Goal: Task Accomplishment & Management: Complete application form

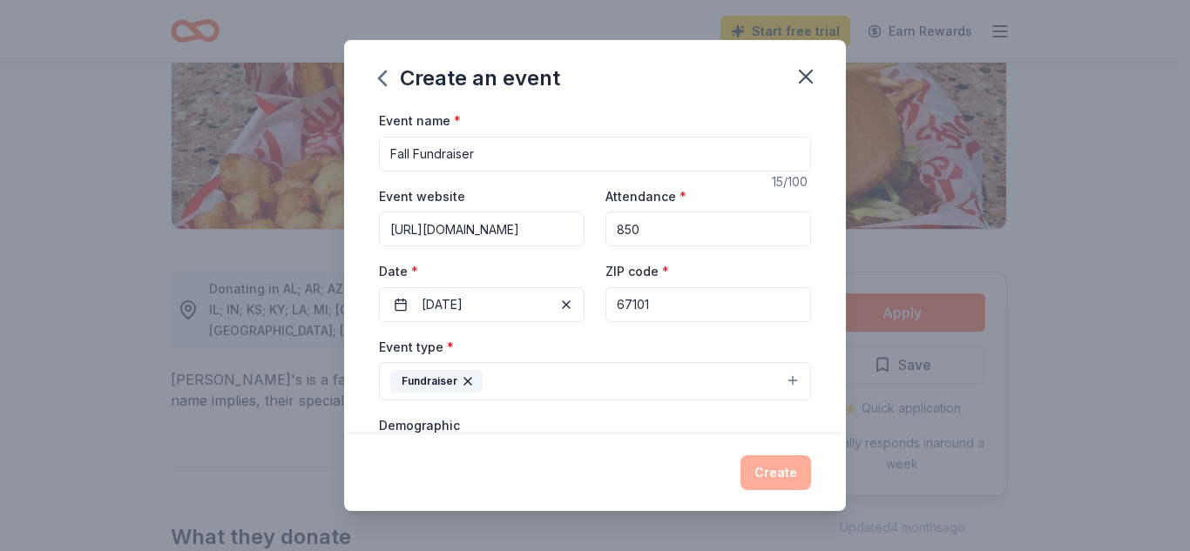
scroll to position [450, 0]
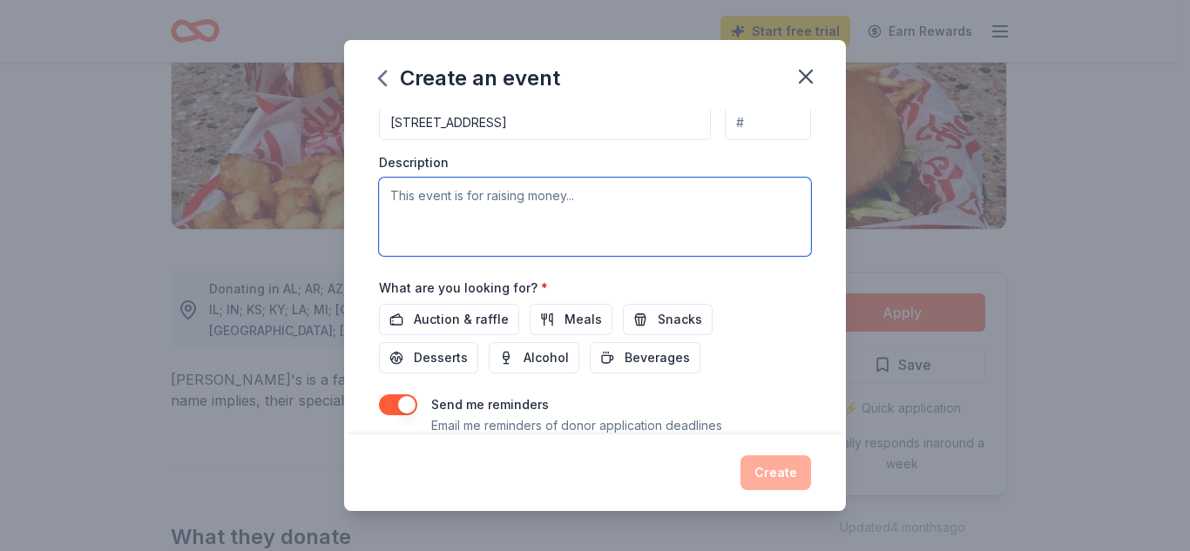
paste textarea "We are looking for donations to use as incentives. These will be used to help m…"
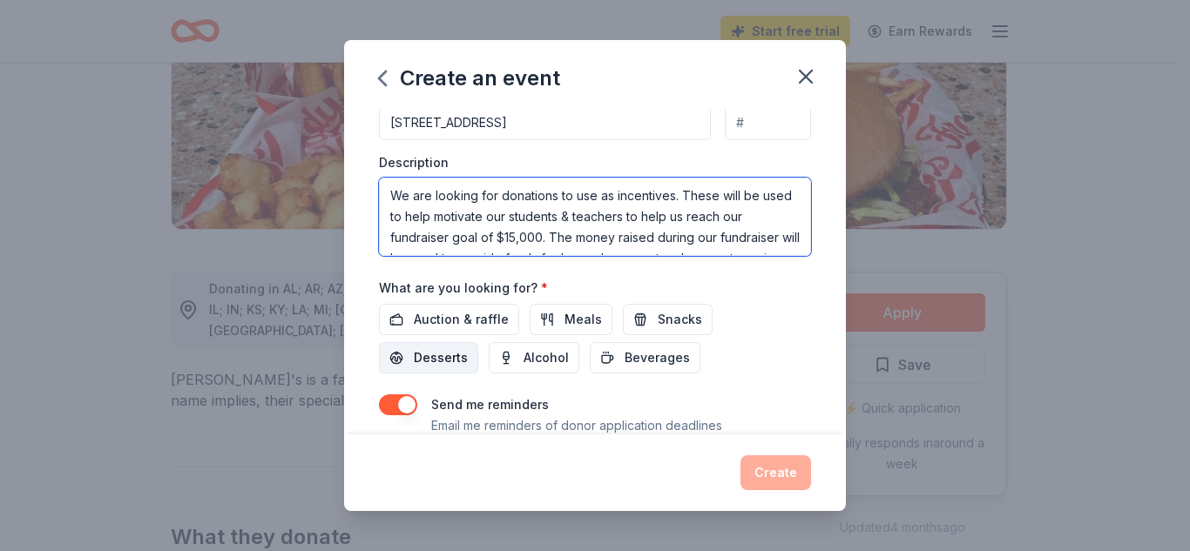
scroll to position [179, 0]
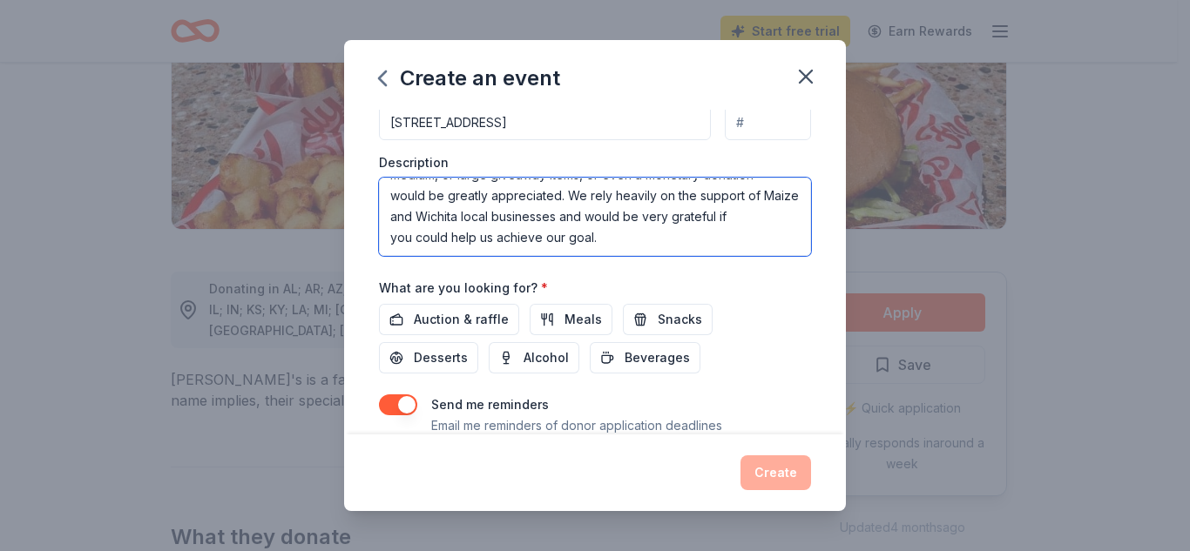
click at [389, 249] on textarea "We are looking for donations to use as incentives. These will be used to help m…" at bounding box center [595, 217] width 432 height 78
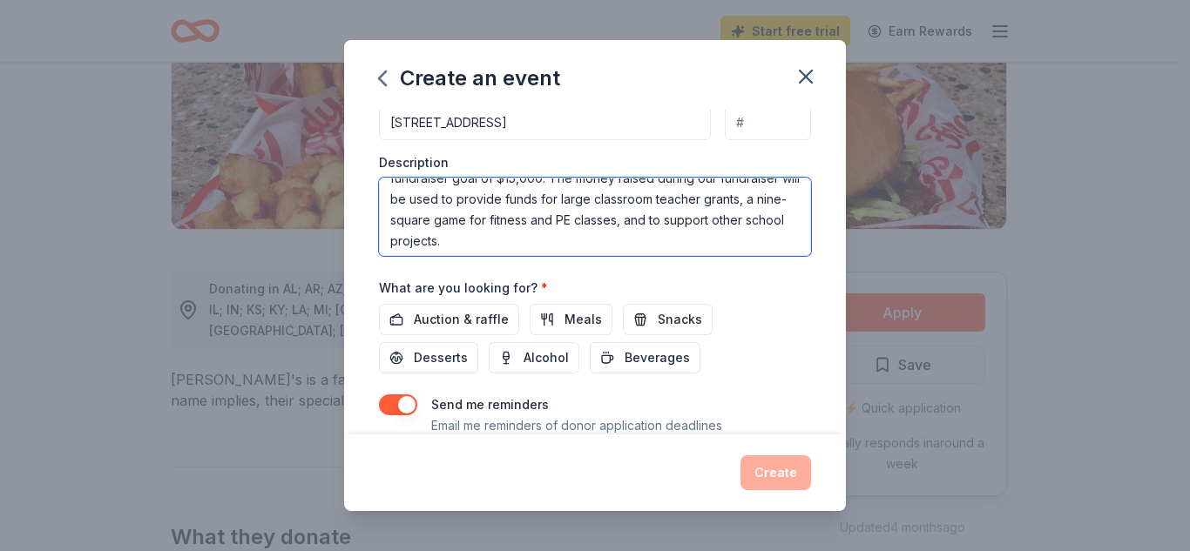
scroll to position [87, 0]
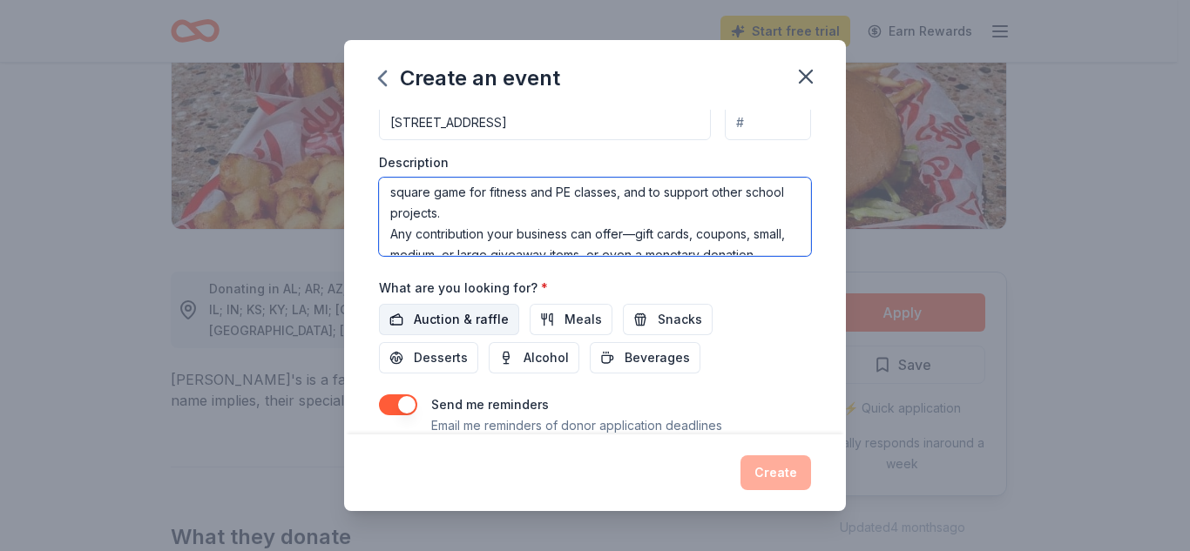
type textarea "We are looking for donations to use as incentives. These will be used to help m…"
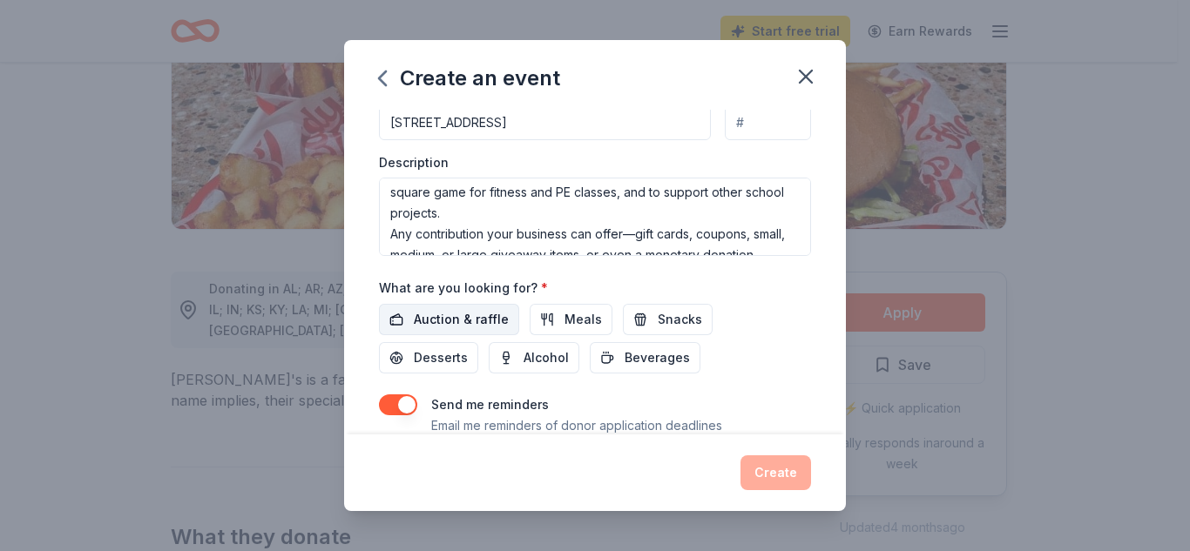
click at [437, 321] on span "Auction & raffle" at bounding box center [461, 319] width 95 height 21
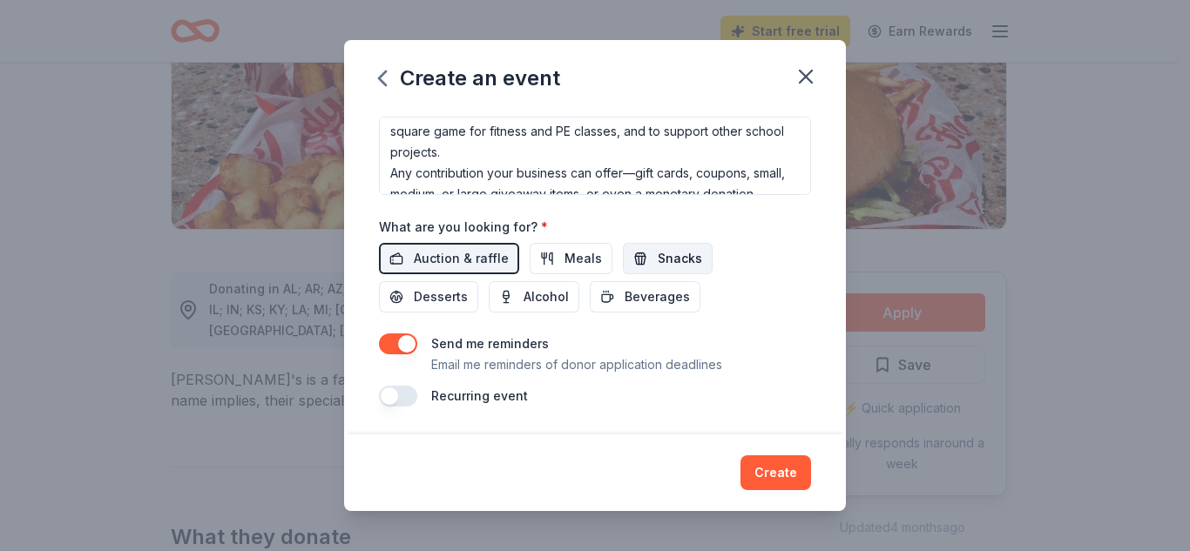
click at [688, 259] on span "Snacks" at bounding box center [680, 258] width 44 height 21
click at [565, 264] on span "Meals" at bounding box center [583, 258] width 37 height 21
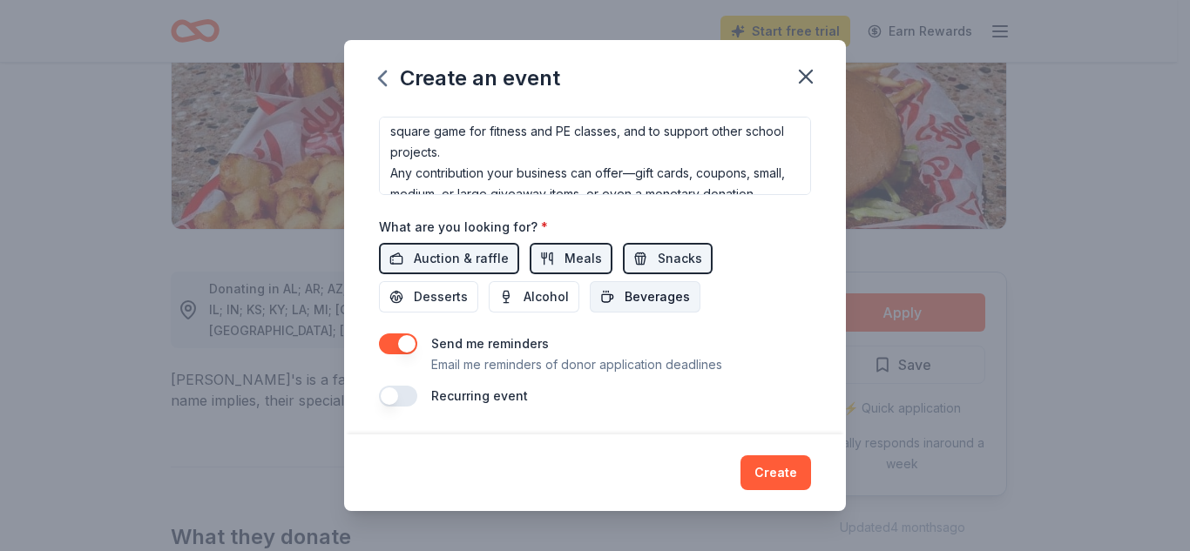
click at [633, 297] on span "Beverages" at bounding box center [657, 297] width 65 height 21
click at [469, 296] on button "Desserts" at bounding box center [428, 296] width 99 height 31
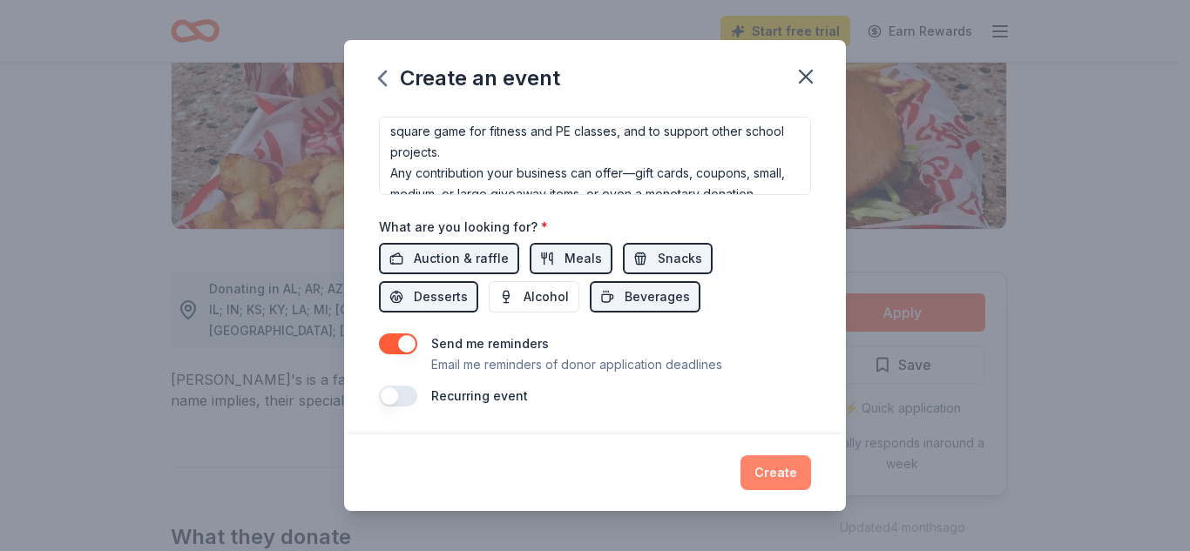
click at [777, 462] on button "Create" at bounding box center [776, 473] width 71 height 35
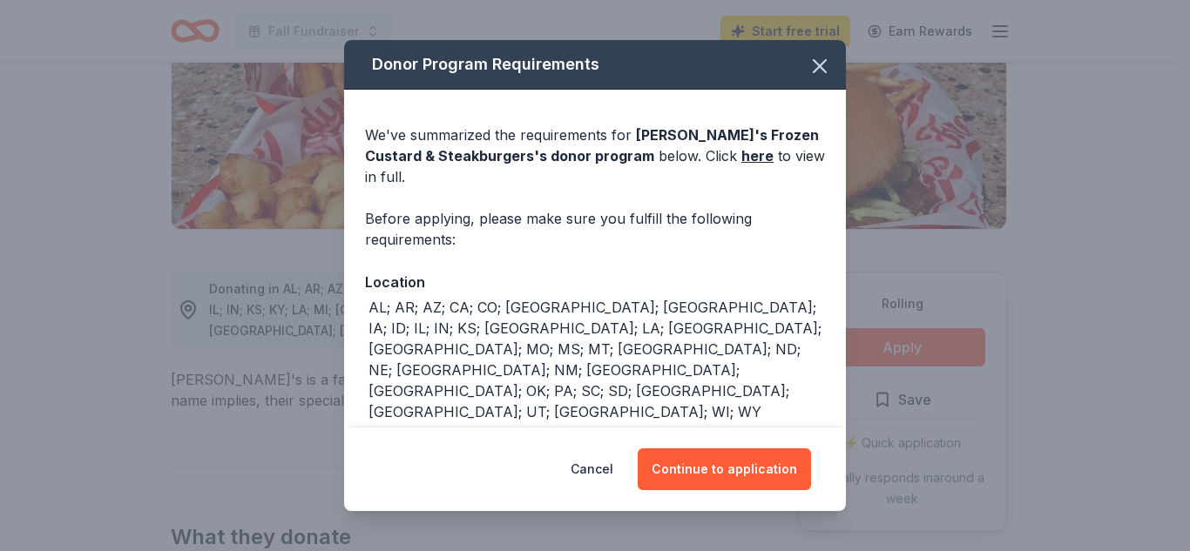
scroll to position [4, 0]
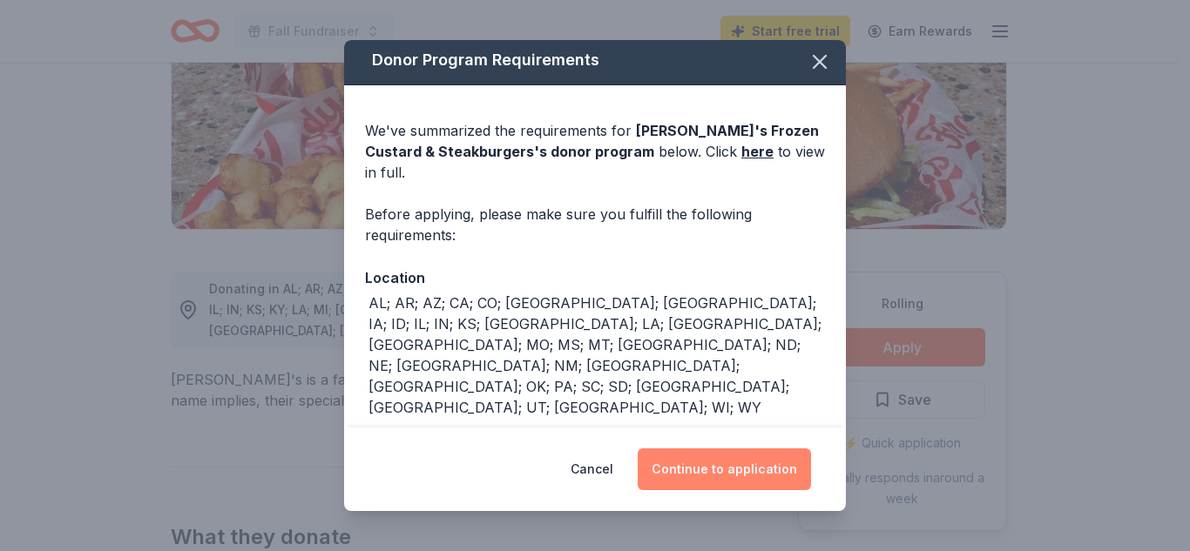
click at [739, 465] on button "Continue to application" at bounding box center [724, 470] width 173 height 42
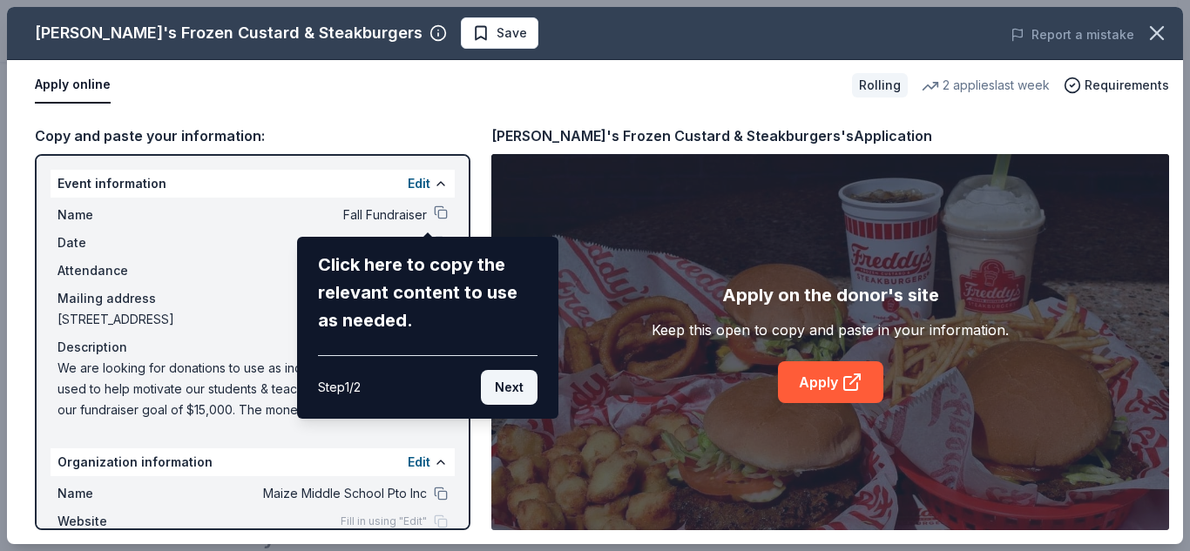
click at [520, 391] on button "Next" at bounding box center [509, 387] width 57 height 35
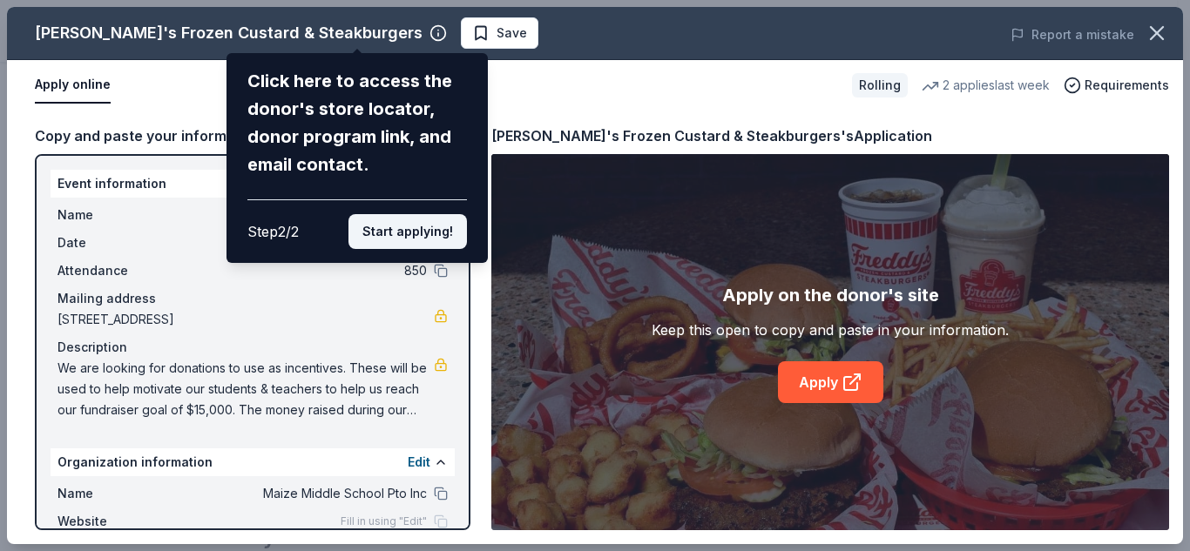
click at [405, 242] on button "Start applying!" at bounding box center [407, 231] width 118 height 35
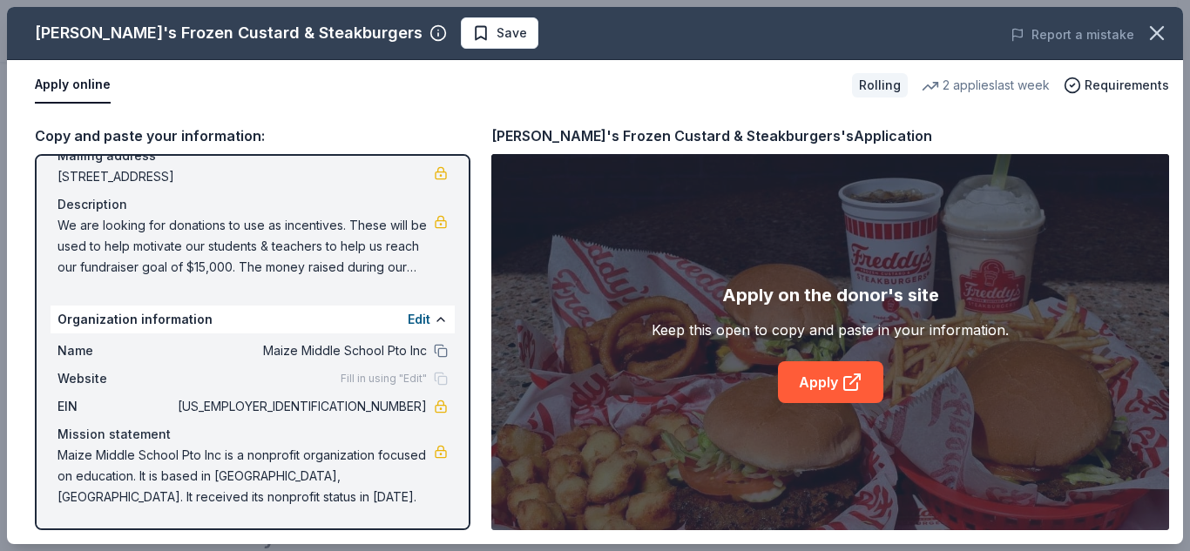
scroll to position [0, 0]
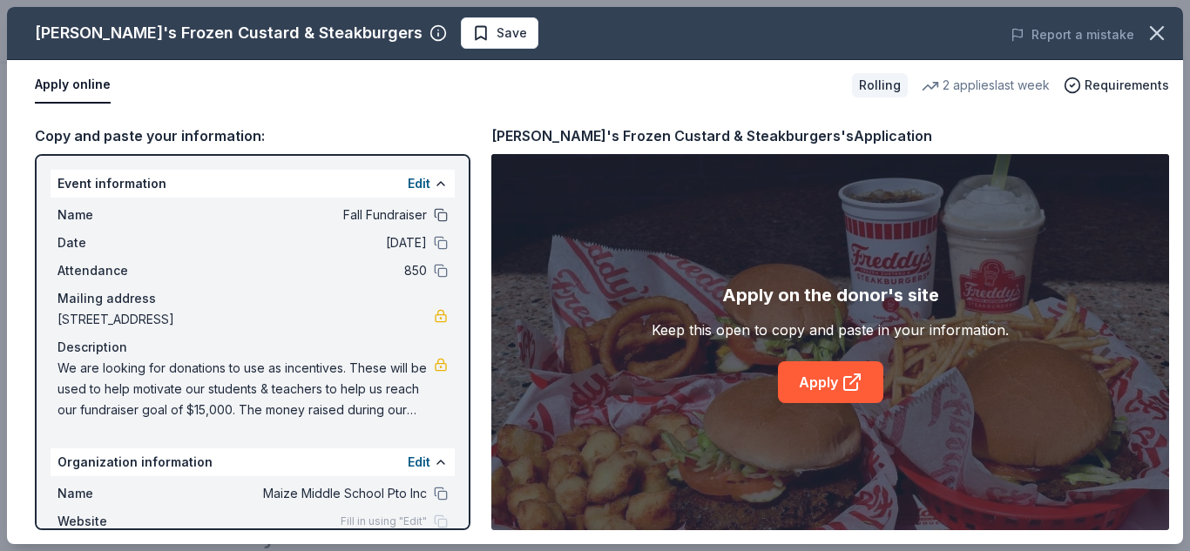
click at [434, 215] on button at bounding box center [441, 215] width 14 height 14
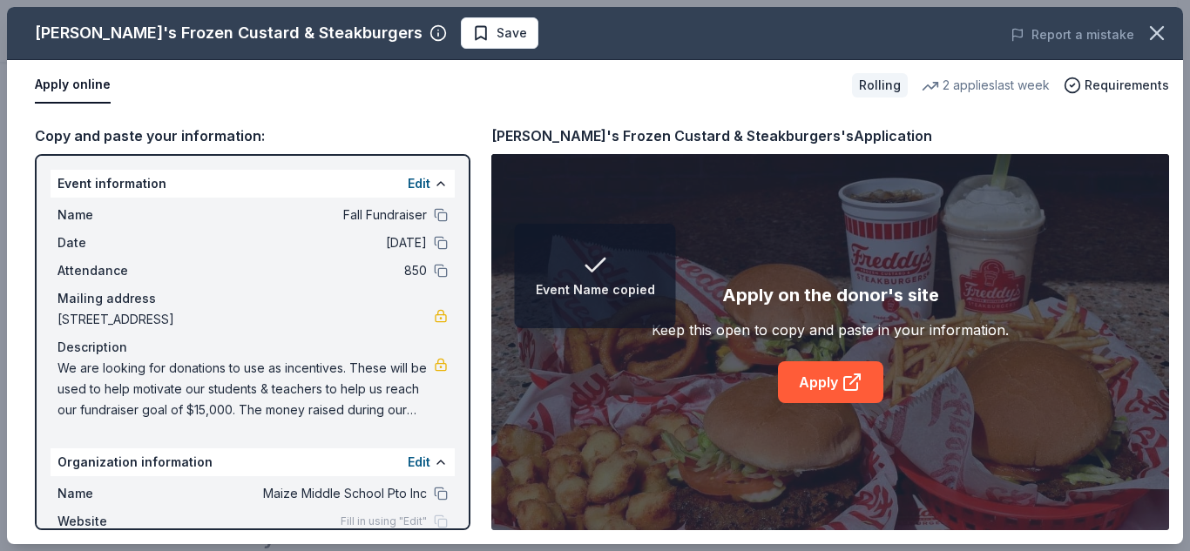
click at [435, 240] on div "Name Fall Fundraiser Date 10/13/25 Attendance 850 Mailing address 4600 North Ma…" at bounding box center [253, 313] width 404 height 230
click at [434, 247] on button at bounding box center [441, 243] width 14 height 14
click at [434, 270] on button at bounding box center [441, 271] width 14 height 14
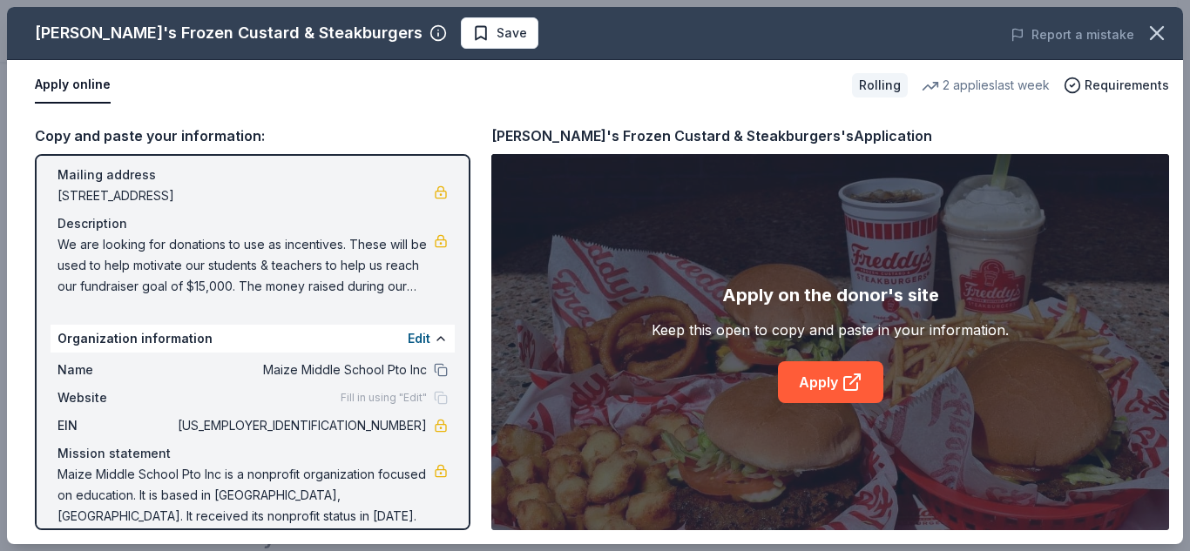
scroll to position [143, 0]
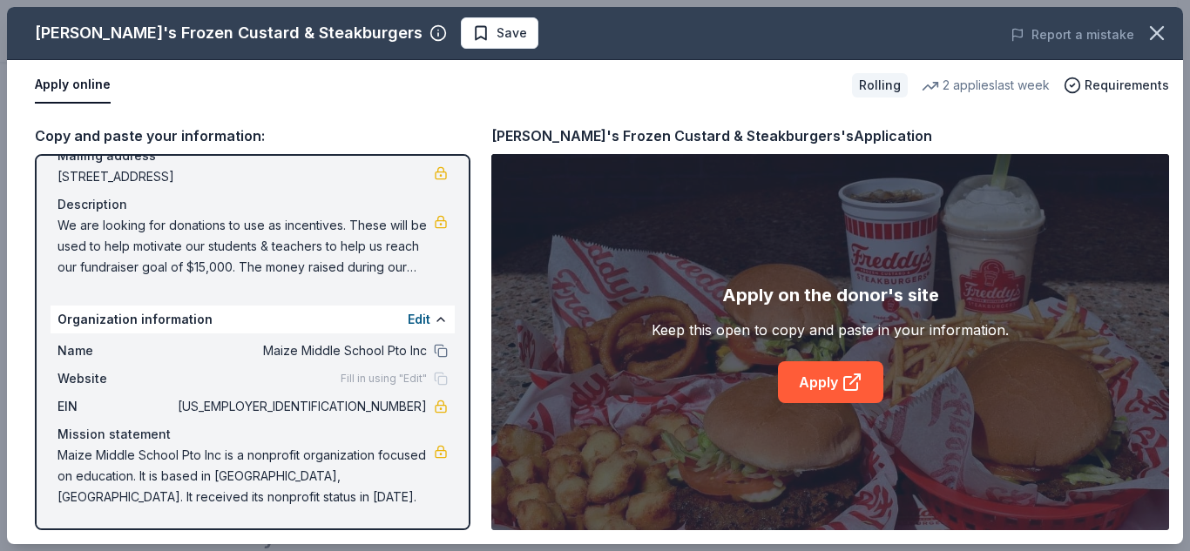
click at [440, 344] on div "Name Maize Middle School Pto Inc Website Fill in using "Edit" EIN 83-3831522 Mi…" at bounding box center [253, 424] width 404 height 181
click at [434, 348] on button at bounding box center [441, 351] width 14 height 14
click at [855, 383] on icon at bounding box center [852, 382] width 21 height 21
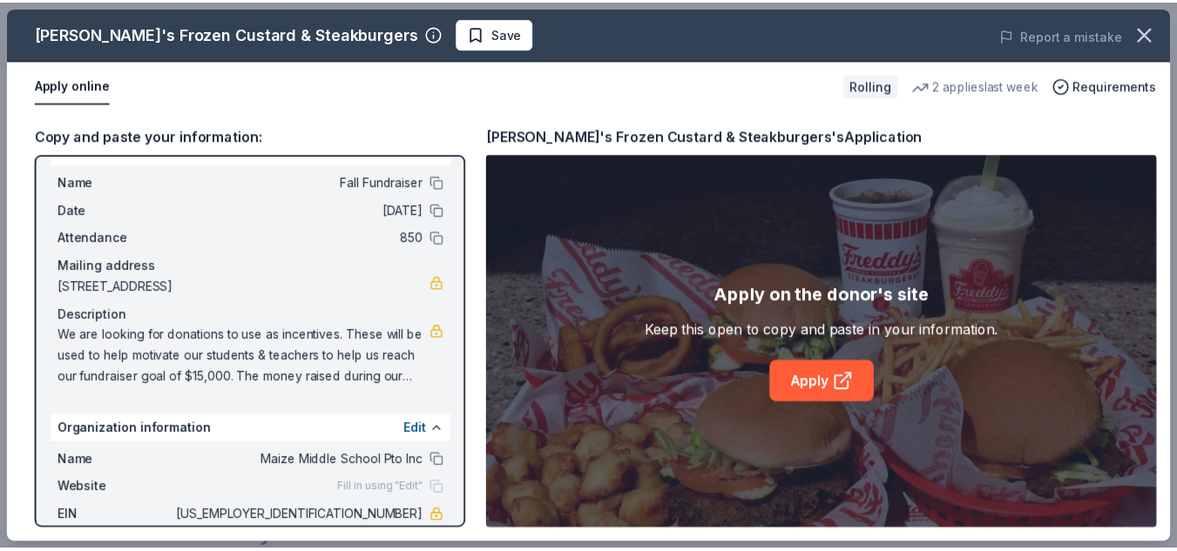
scroll to position [0, 0]
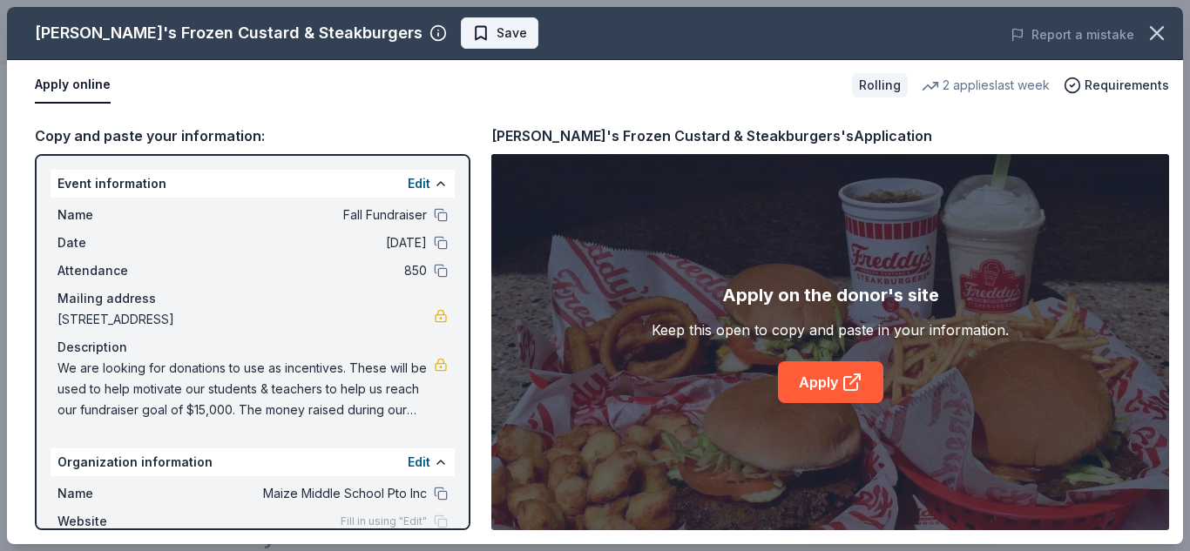
click at [472, 32] on span "Save" at bounding box center [499, 33] width 55 height 21
click at [1167, 34] on icon "button" at bounding box center [1157, 33] width 24 height 24
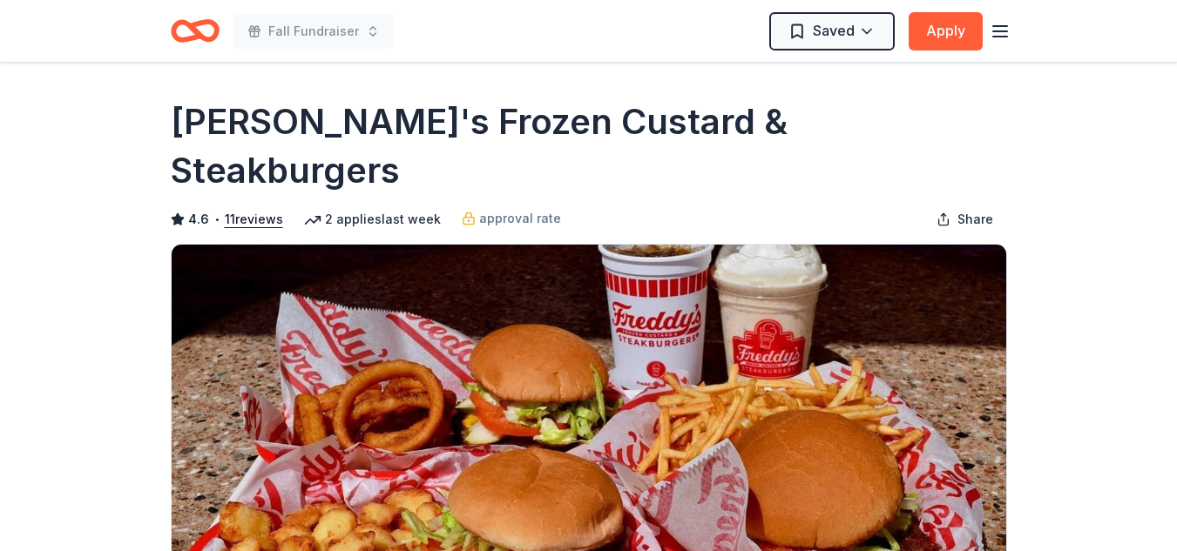
click at [1000, 31] on line "button" at bounding box center [1000, 31] width 14 height 0
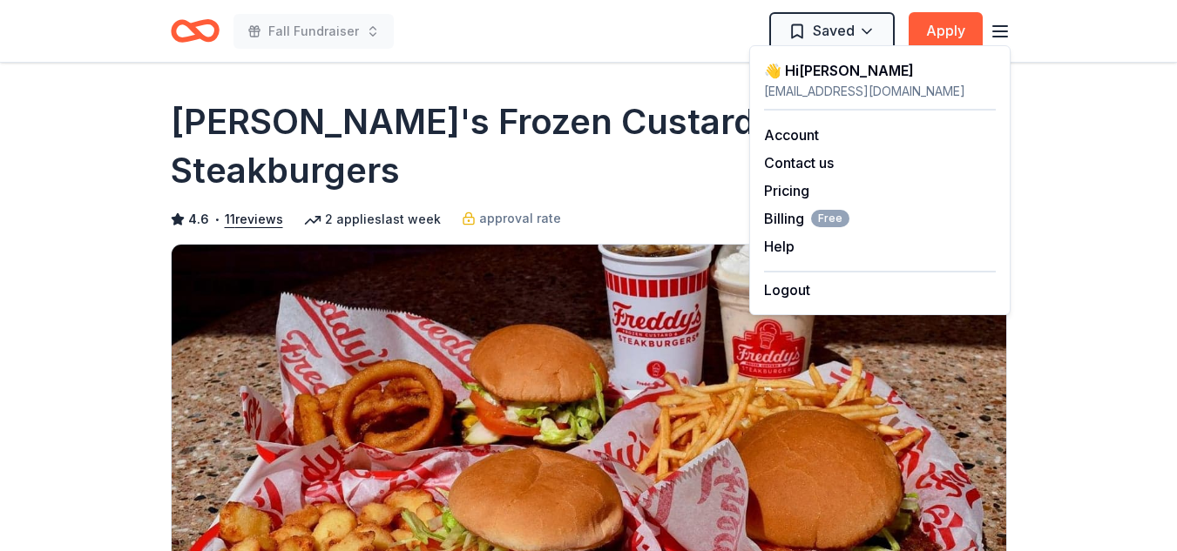
click at [207, 33] on icon "Home" at bounding box center [195, 30] width 49 height 41
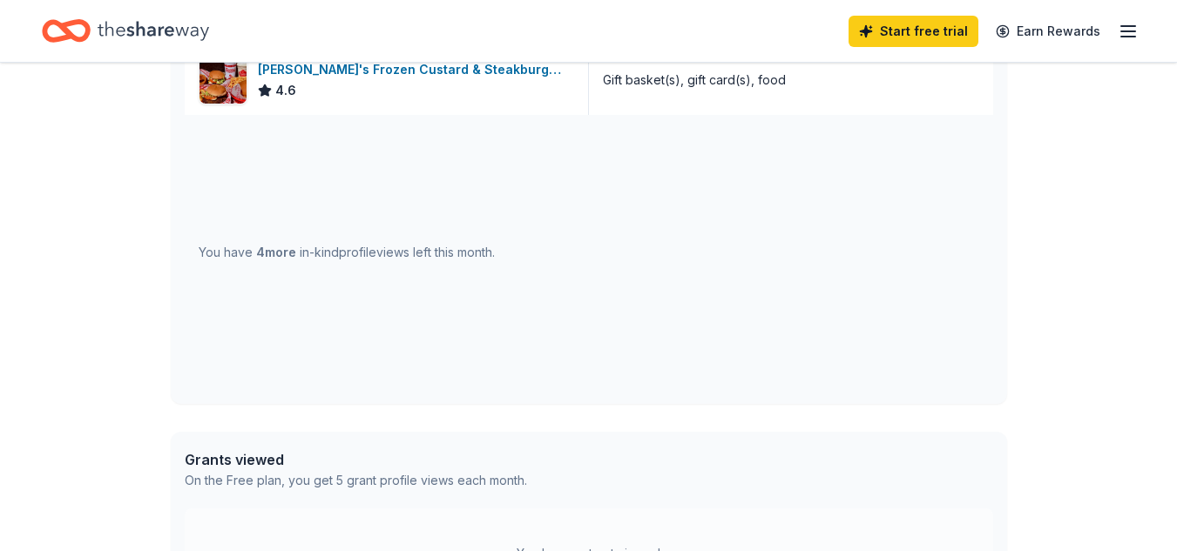
scroll to position [504, 0]
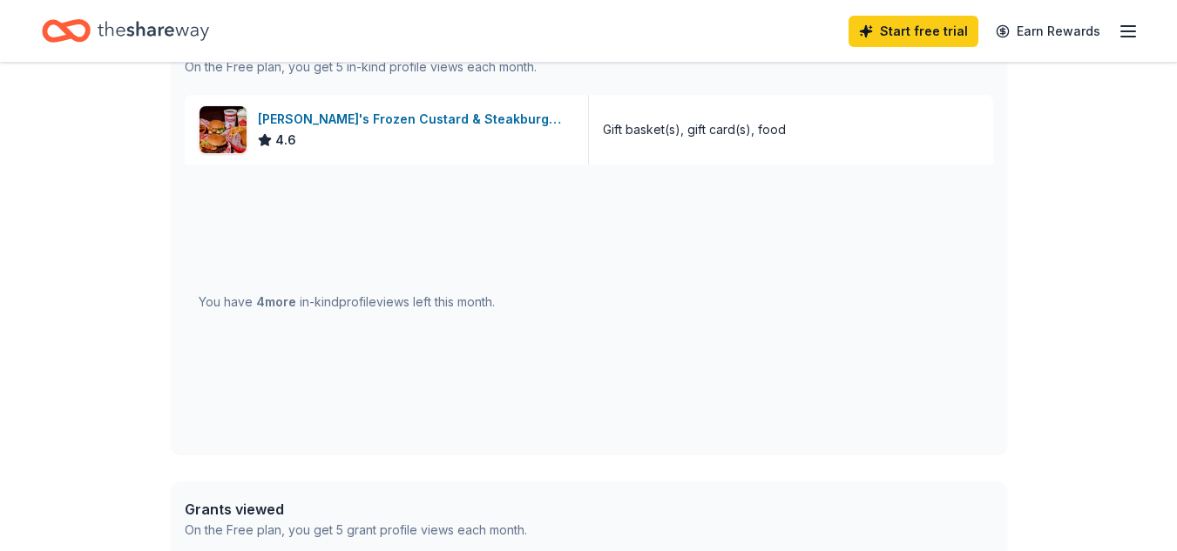
click at [133, 35] on icon "Home" at bounding box center [154, 30] width 112 height 19
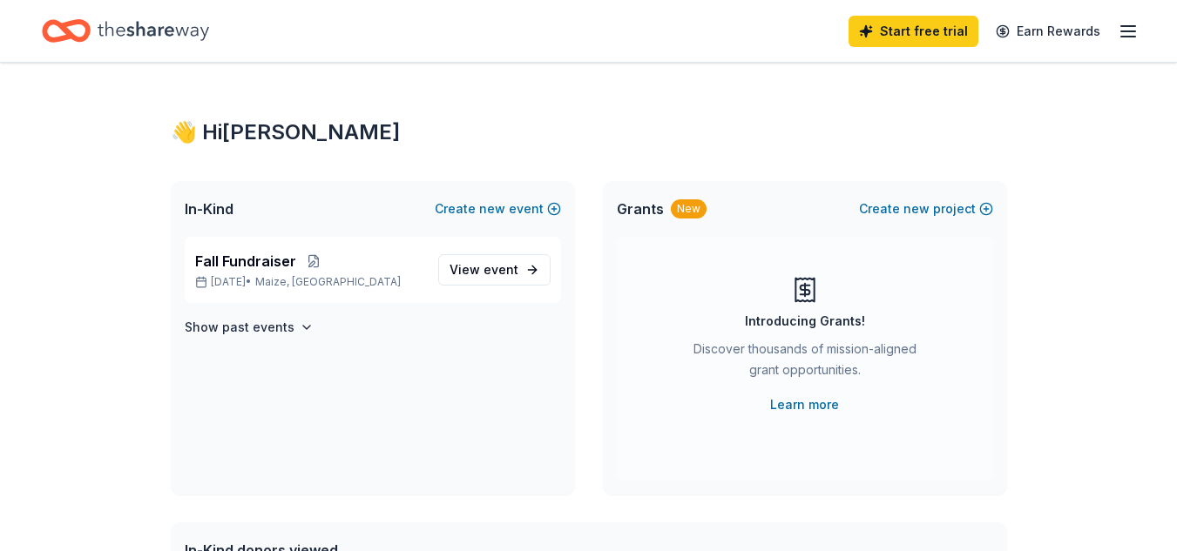
click at [1130, 29] on icon "button" at bounding box center [1128, 31] width 21 height 21
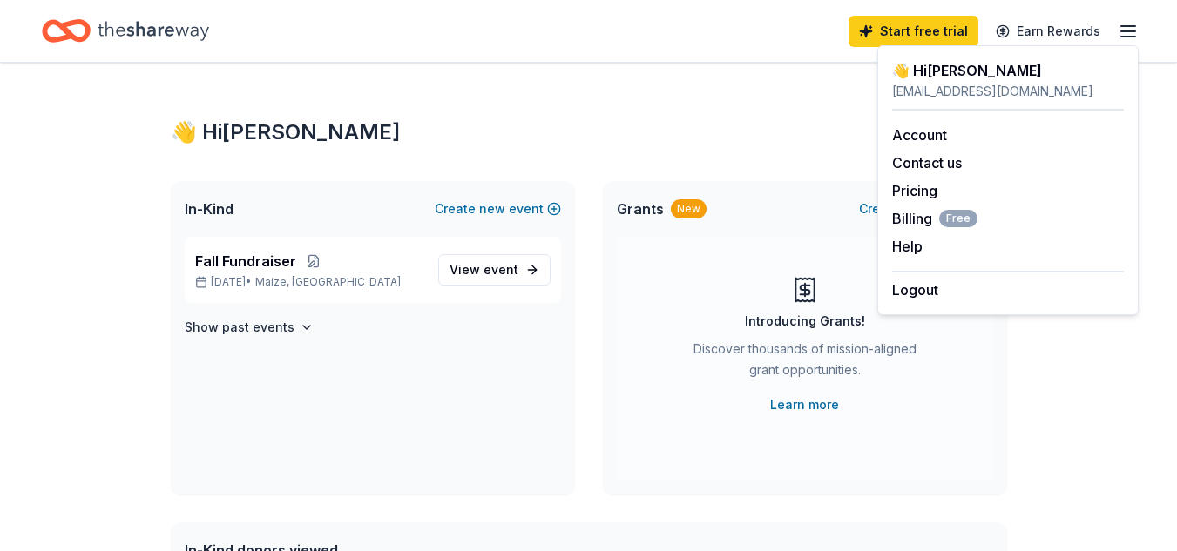
click at [481, 17] on div "Start free trial Earn Rewards" at bounding box center [588, 30] width 1093 height 41
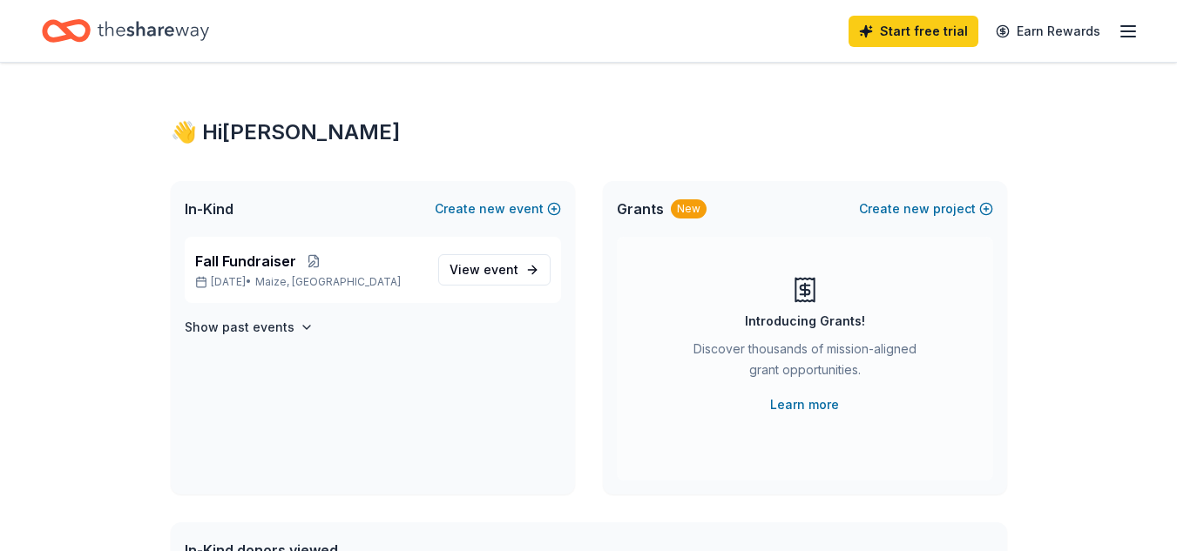
click at [173, 32] on icon "Home" at bounding box center [154, 31] width 112 height 36
click at [1122, 35] on icon "button" at bounding box center [1128, 31] width 21 height 21
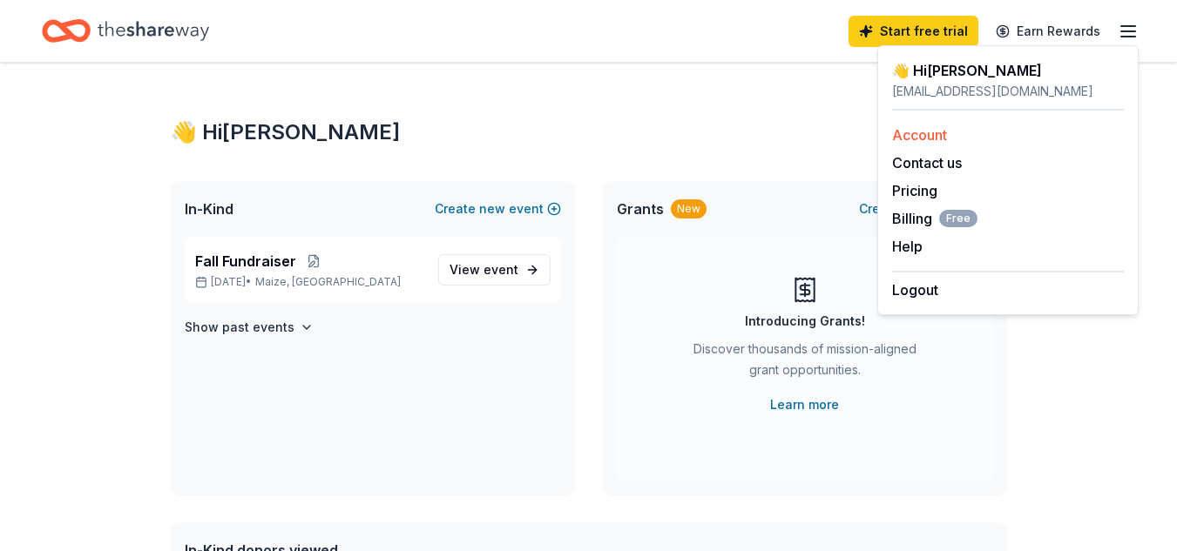
click at [923, 136] on link "Account" at bounding box center [919, 134] width 55 height 17
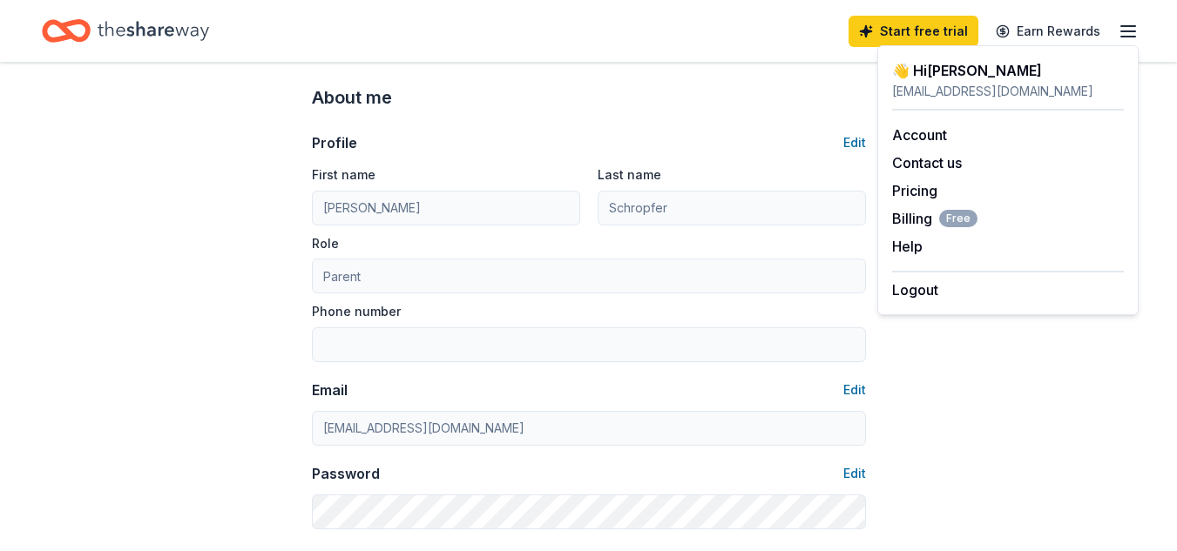
scroll to position [87, 0]
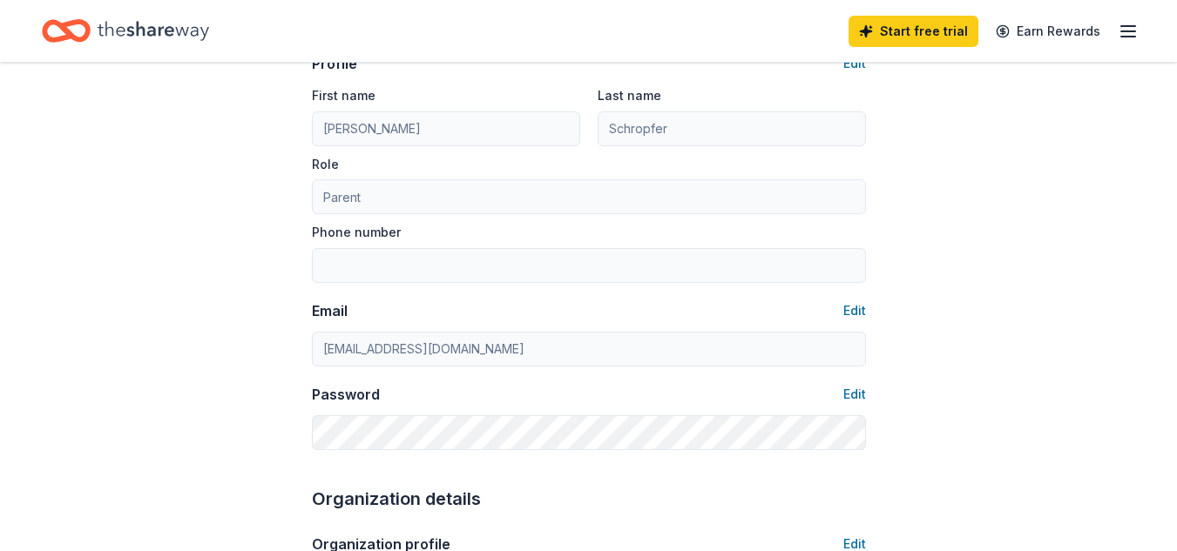
scroll to position [0, 0]
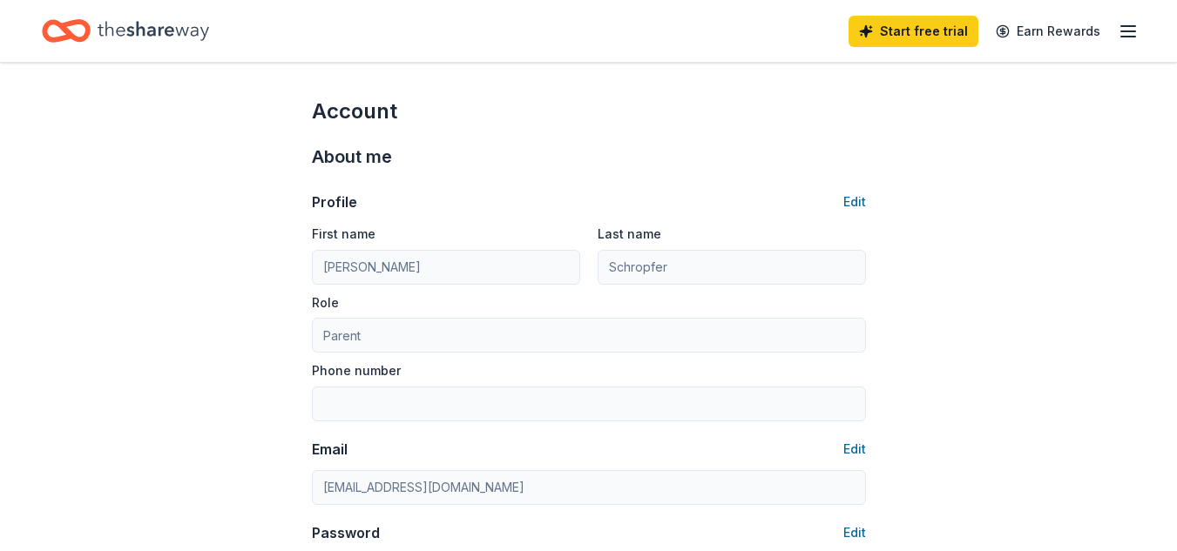
click at [147, 33] on icon "Home" at bounding box center [154, 30] width 112 height 19
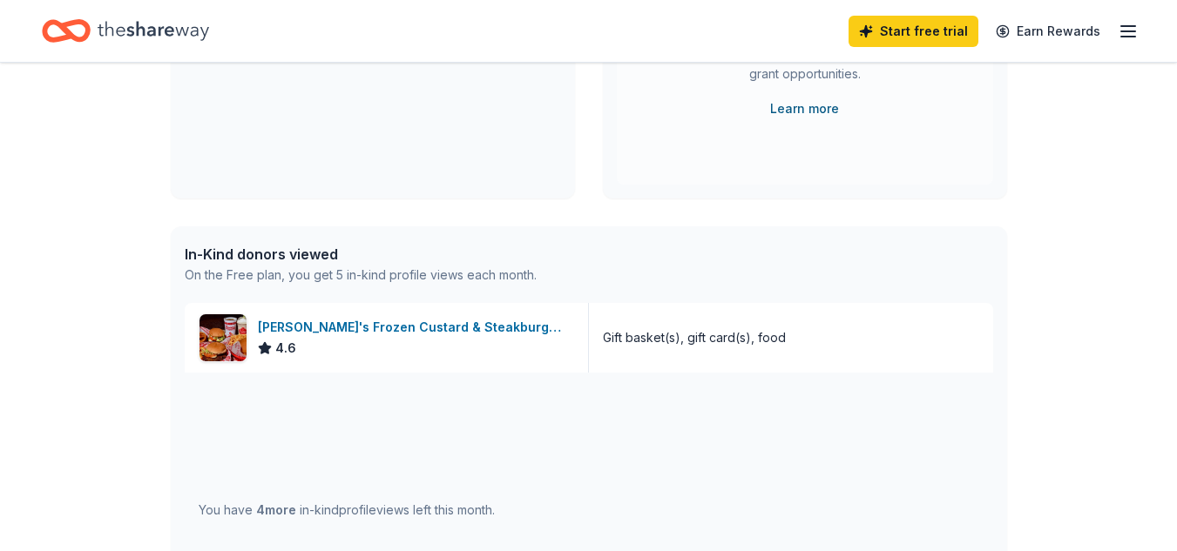
scroll to position [348, 0]
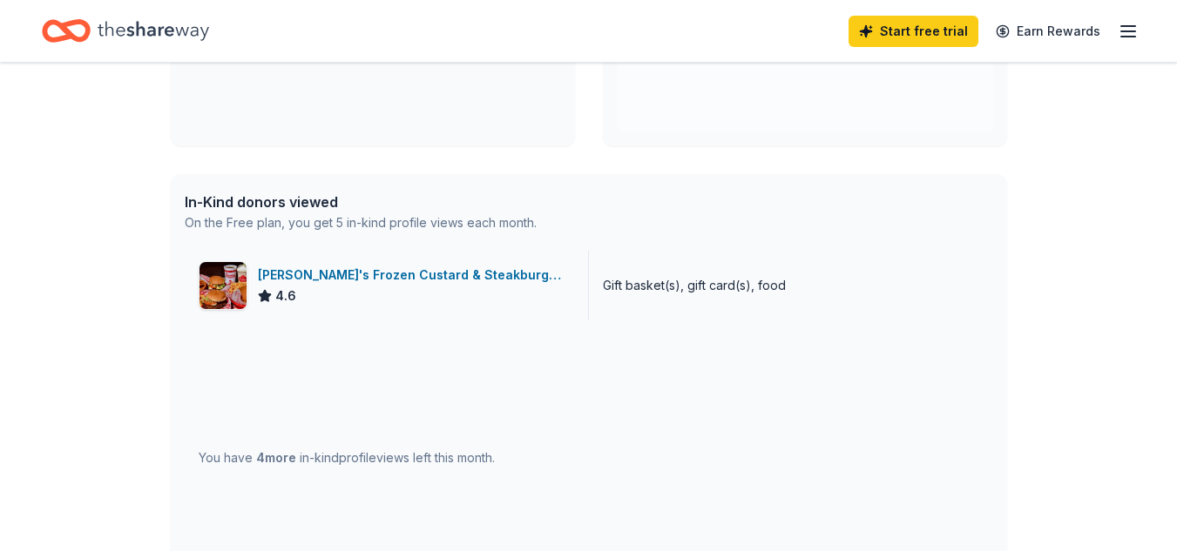
click at [666, 288] on div "Gift basket(s), gift card(s), food" at bounding box center [694, 285] width 183 height 21
click at [380, 227] on div "On the Free plan, you get 5 in-kind profile views each month." at bounding box center [361, 223] width 352 height 21
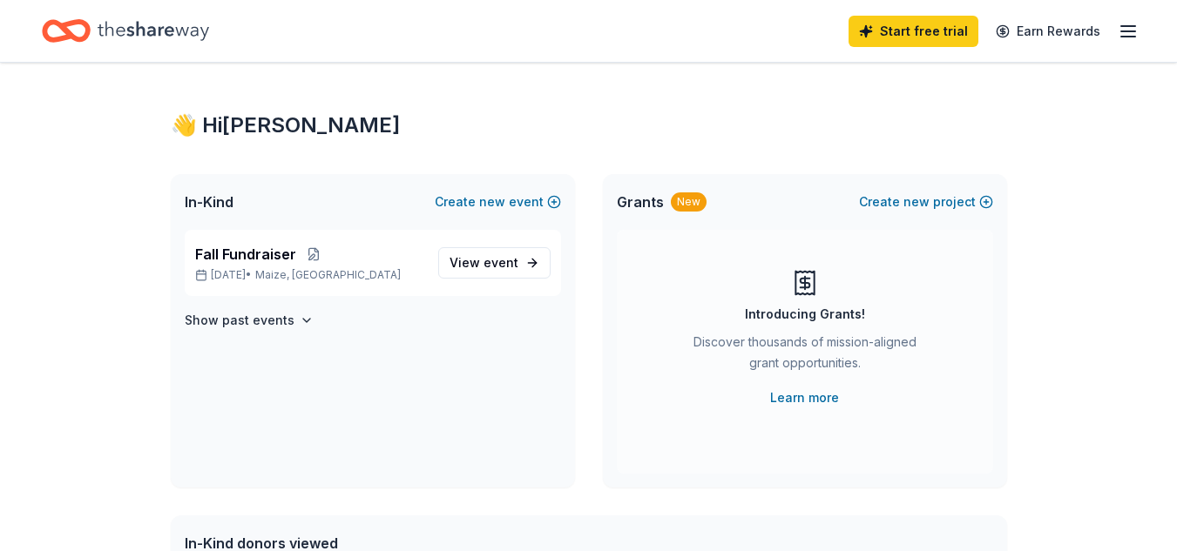
scroll to position [0, 0]
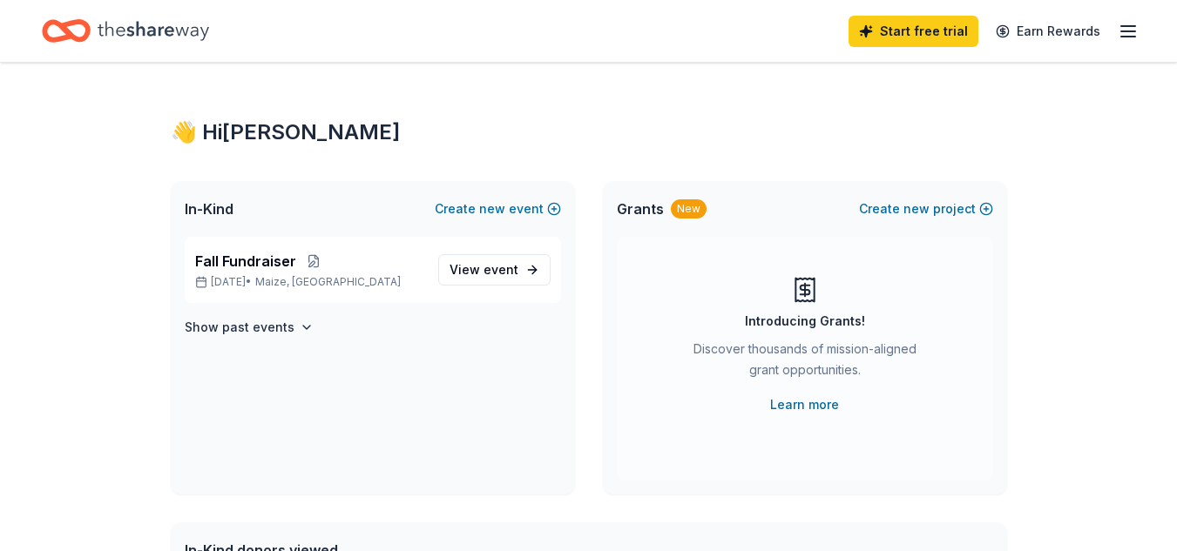
click at [77, 30] on icon "Home" at bounding box center [66, 30] width 49 height 41
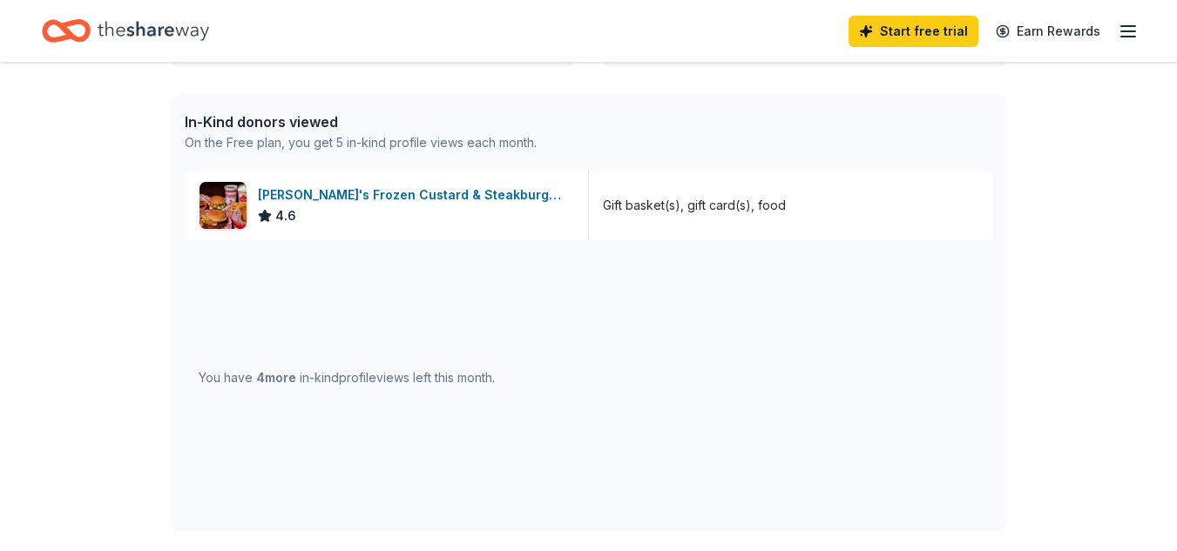
scroll to position [436, 0]
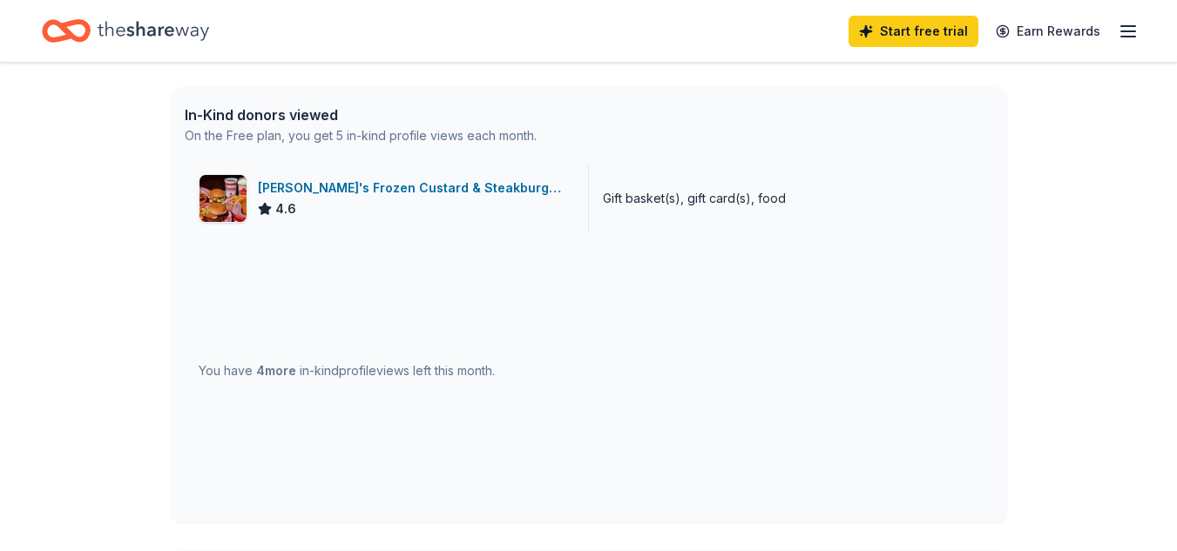
click at [389, 187] on div "Freddy's Frozen Custard & Steakburgers" at bounding box center [416, 188] width 316 height 21
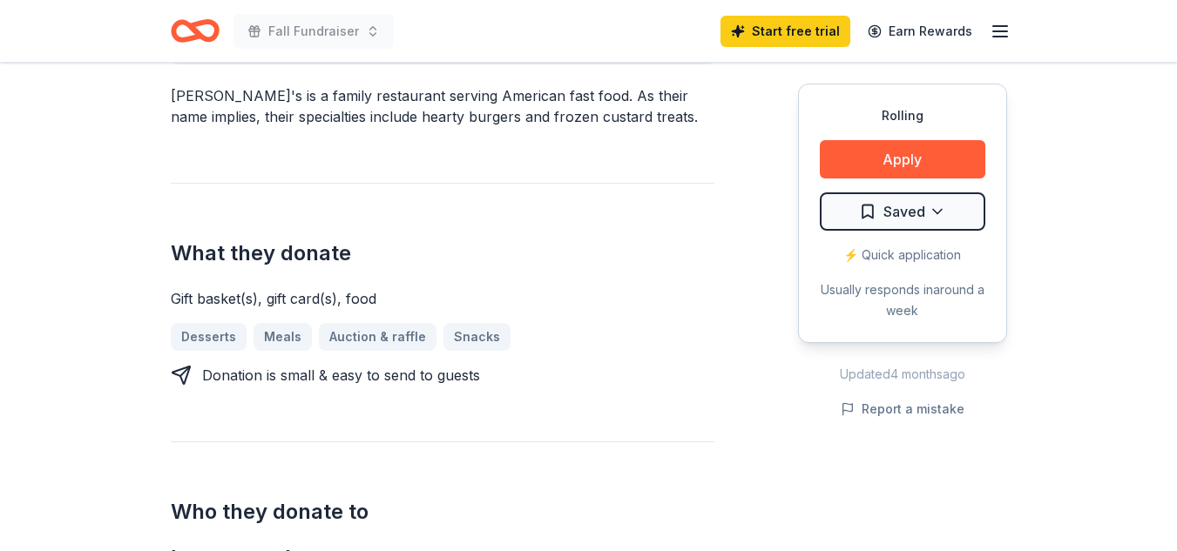
scroll to position [348, 0]
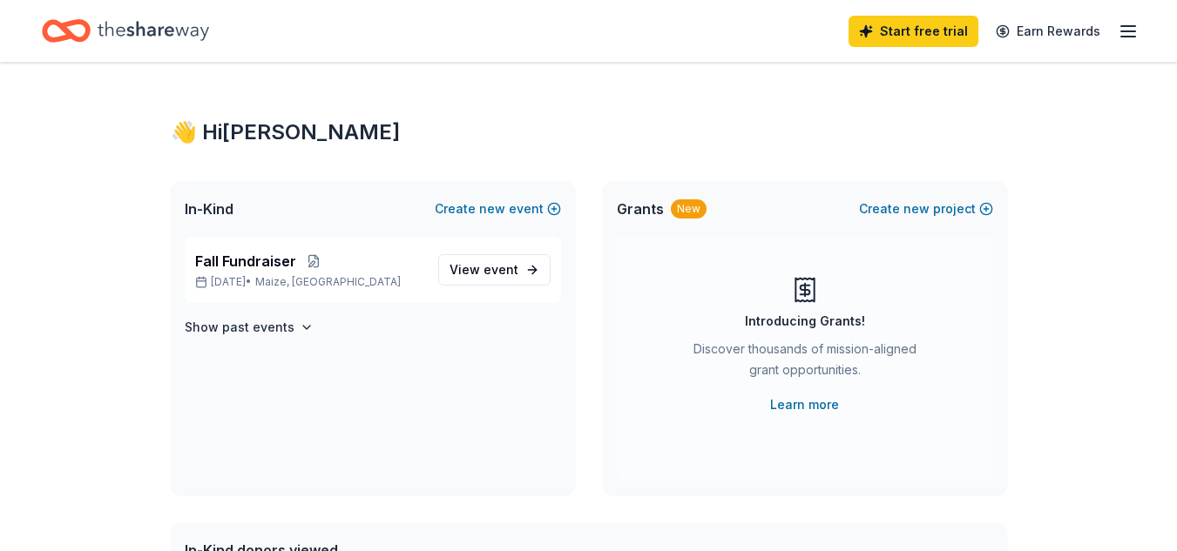
click at [548, 396] on div "Fall Fundraiser [DATE] • [GEOGRAPHIC_DATA], [GEOGRAPHIC_DATA] View event Show p…" at bounding box center [373, 366] width 404 height 258
click at [518, 267] on span "event" at bounding box center [501, 269] width 35 height 15
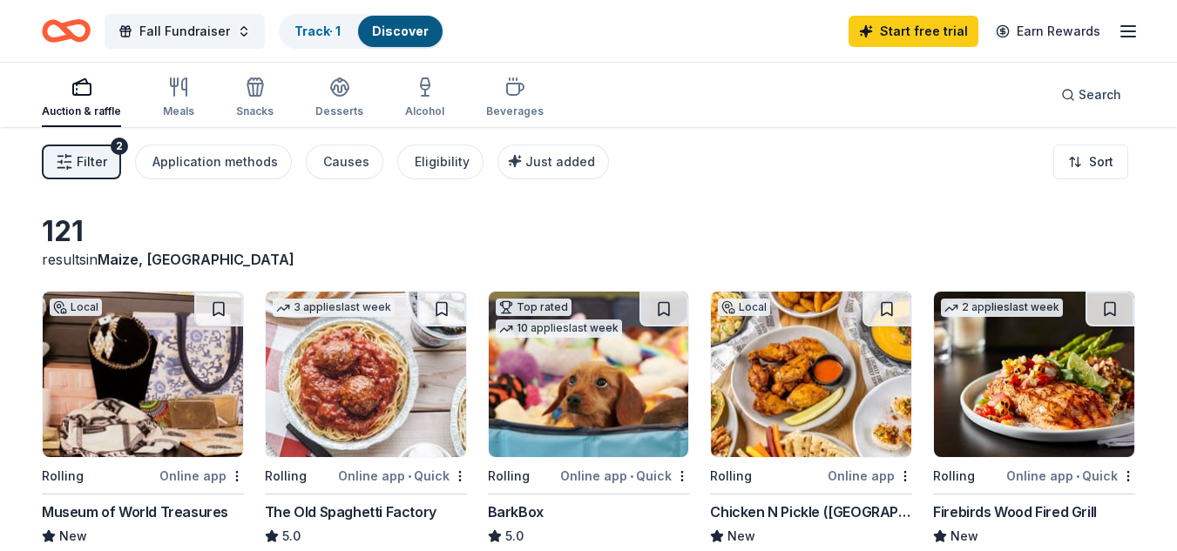
click at [1130, 29] on icon "button" at bounding box center [1128, 31] width 21 height 21
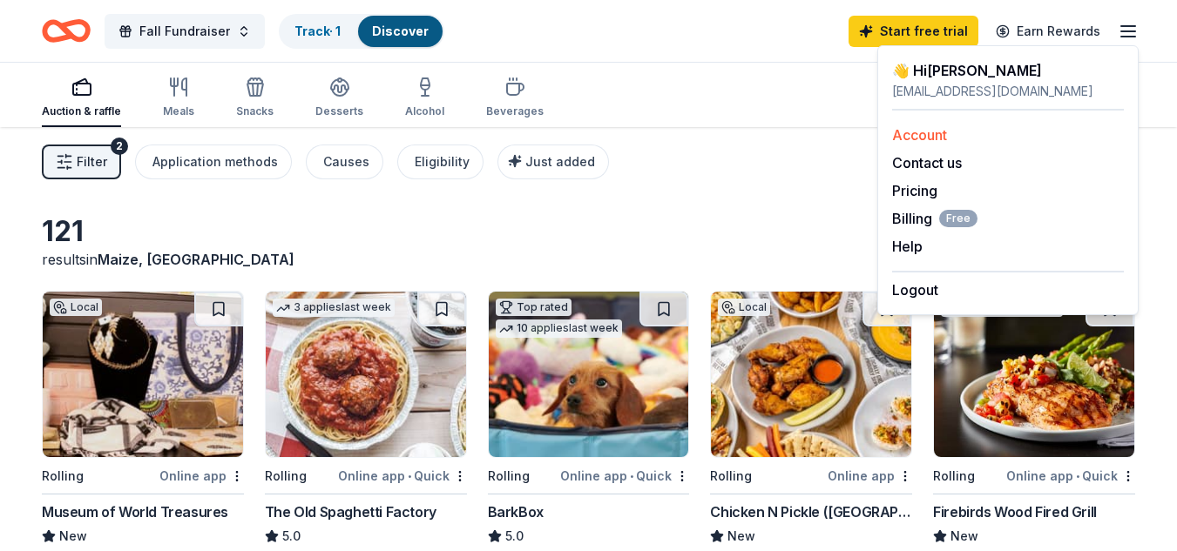
click at [925, 136] on link "Account" at bounding box center [919, 134] width 55 height 17
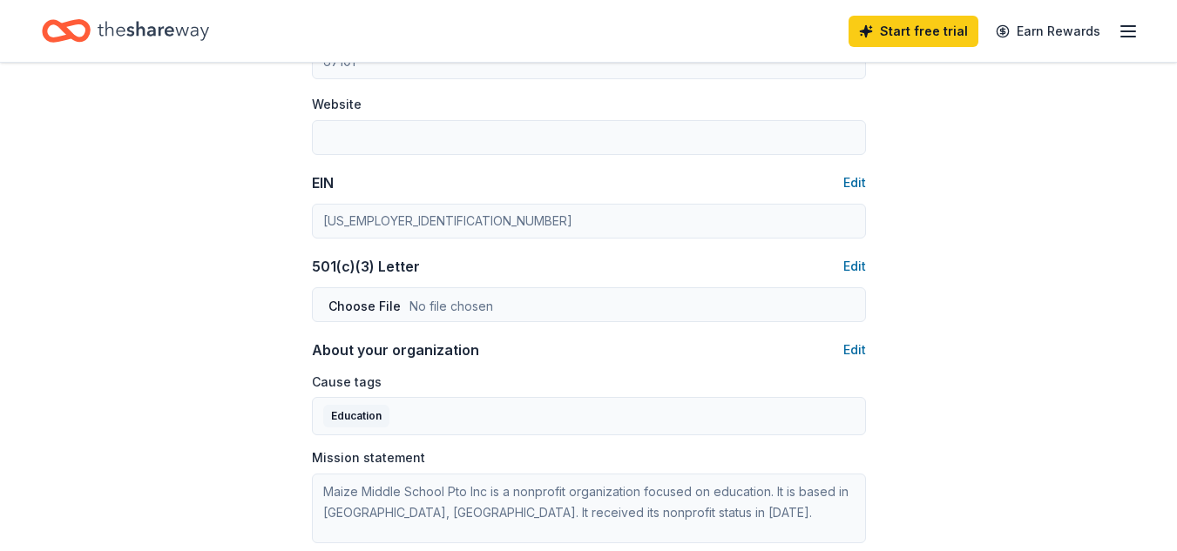
scroll to position [784, 0]
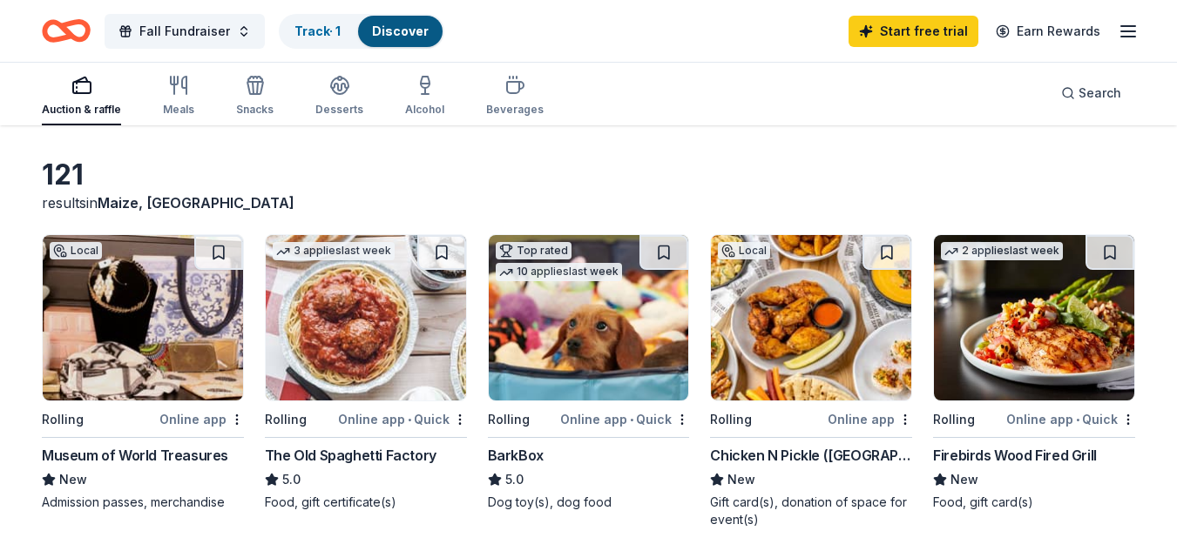
scroll to position [87, 0]
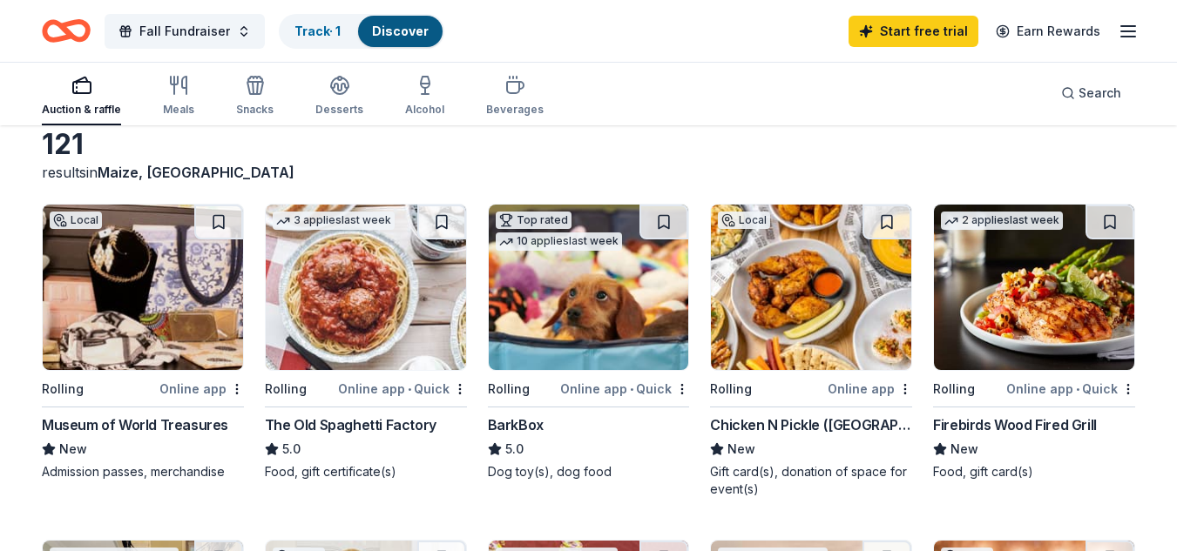
click at [809, 267] on img at bounding box center [811, 288] width 200 height 166
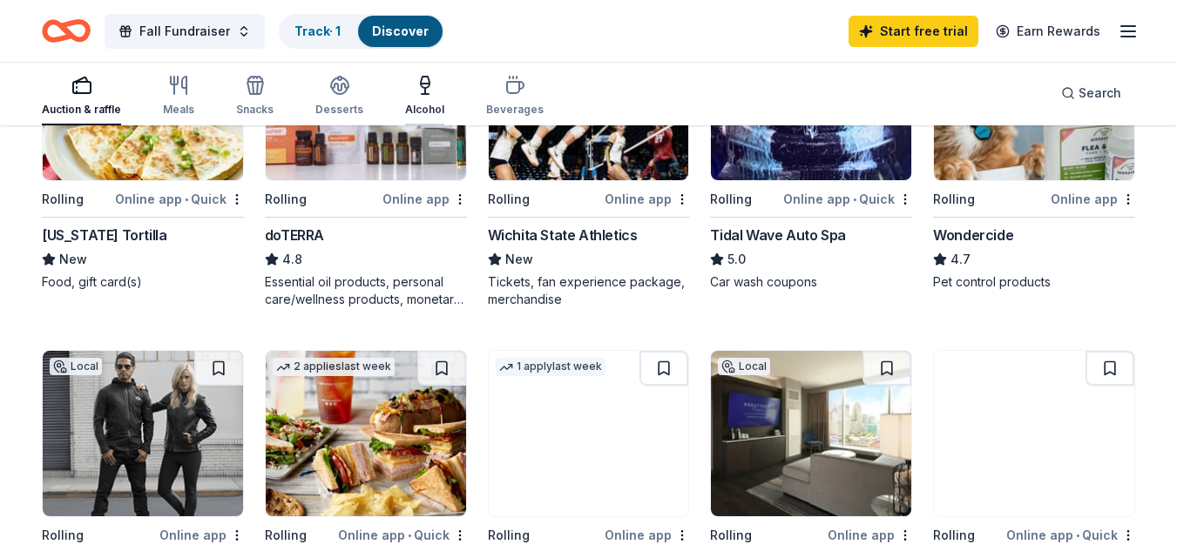
scroll to position [1133, 0]
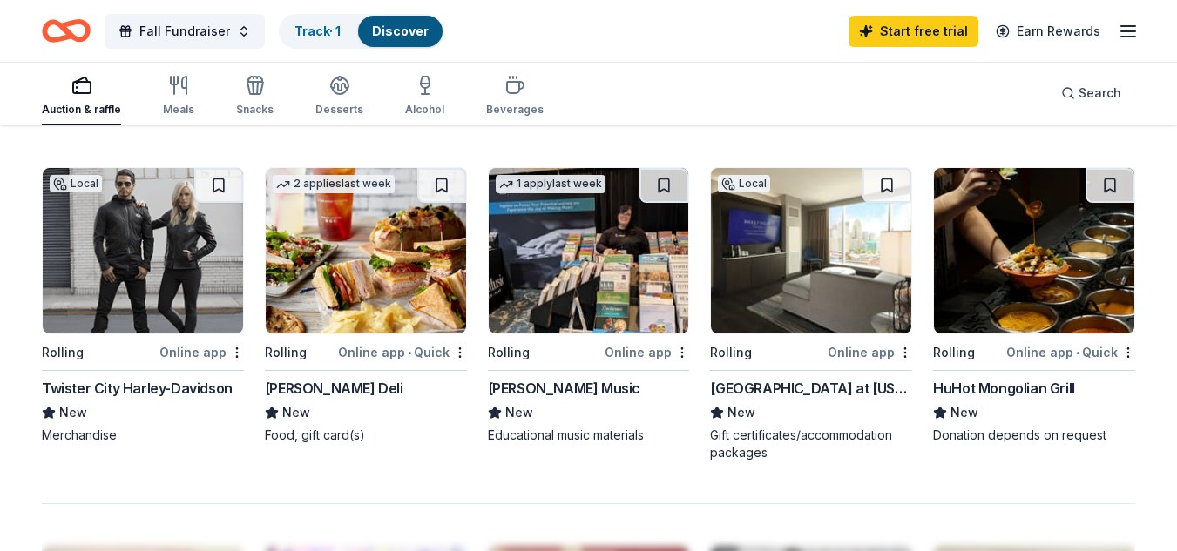
click at [385, 307] on img at bounding box center [366, 251] width 200 height 166
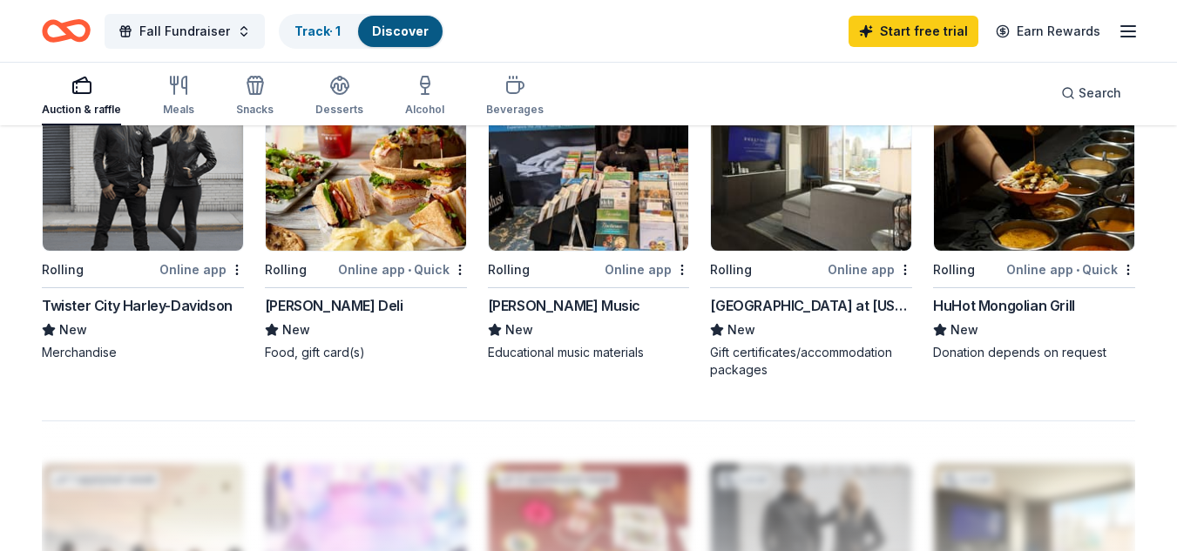
scroll to position [1220, 0]
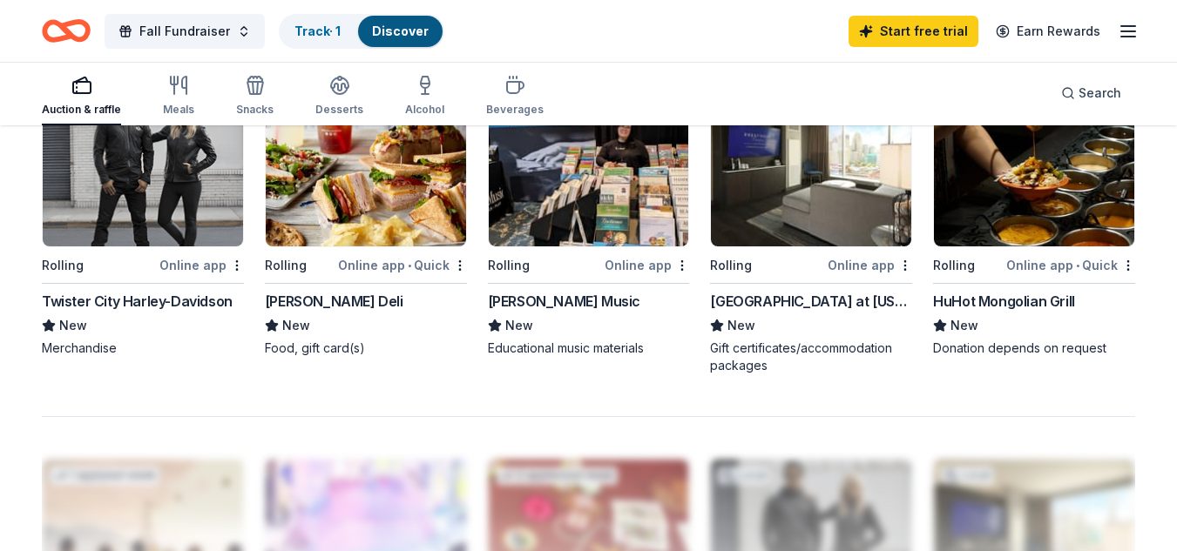
click at [1045, 300] on div "HuHot Mongolian Grill" at bounding box center [1004, 301] width 142 height 21
click at [806, 252] on div "Local Rolling Online app Hollywood Casino at Kansas Speedway New Gift certifica…" at bounding box center [811, 227] width 202 height 294
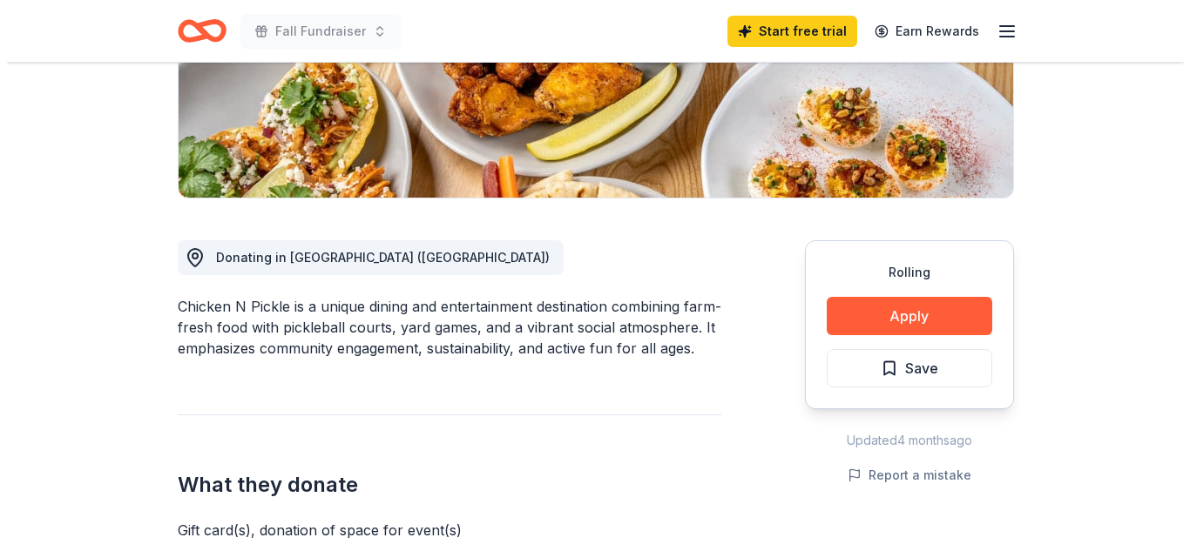
scroll to position [348, 0]
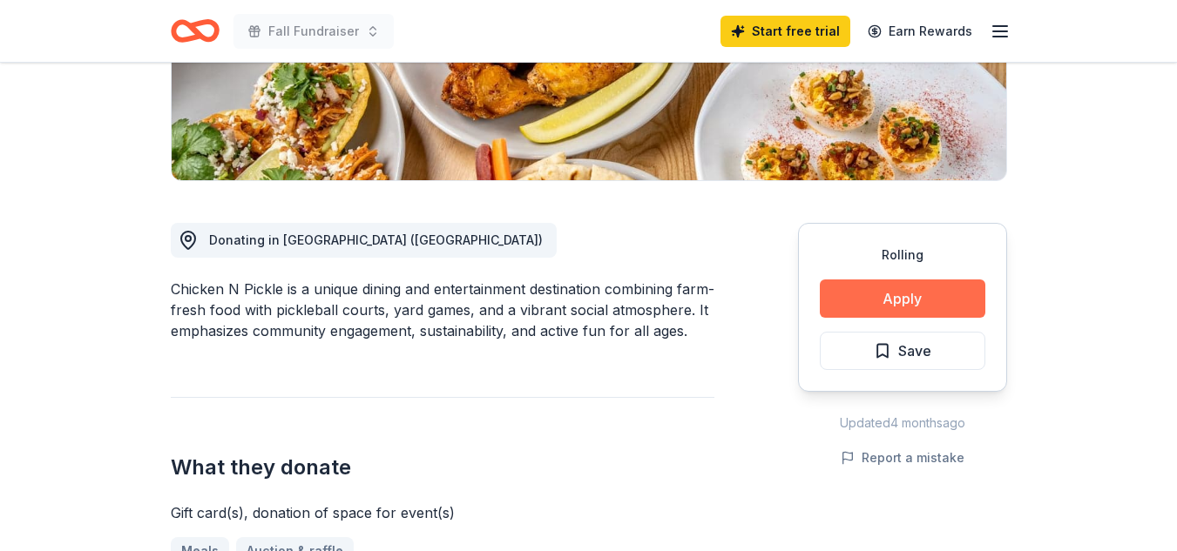
click at [897, 305] on button "Apply" at bounding box center [903, 299] width 166 height 38
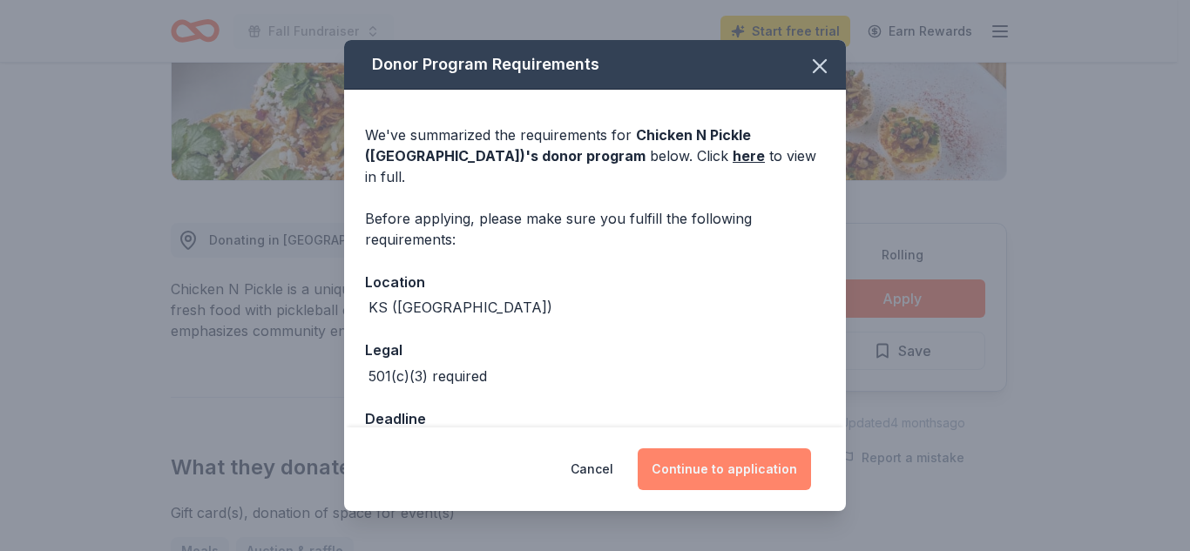
click at [682, 465] on button "Continue to application" at bounding box center [724, 470] width 173 height 42
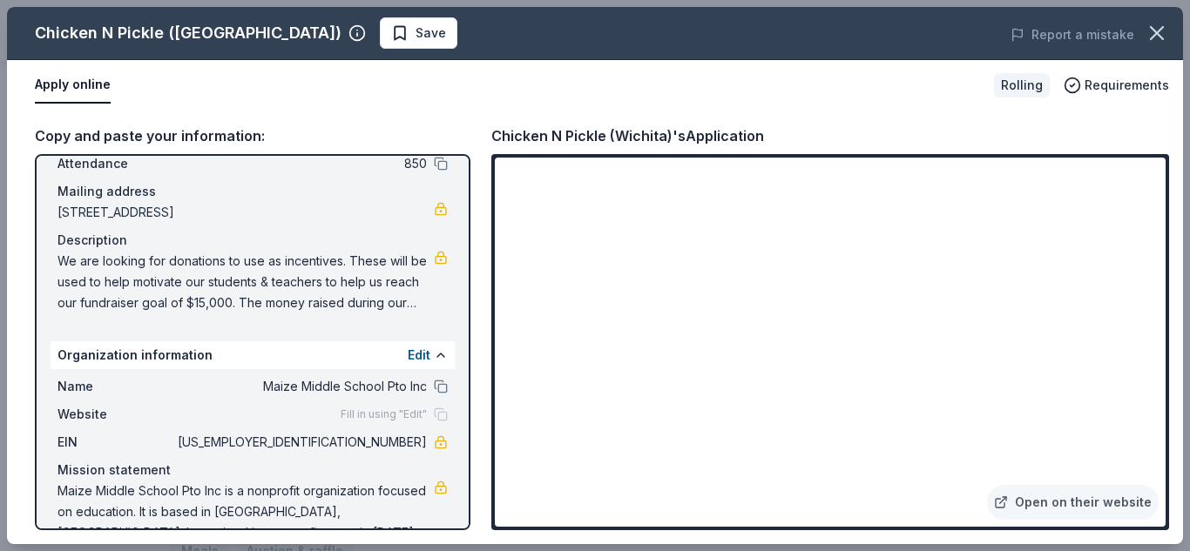
scroll to position [143, 0]
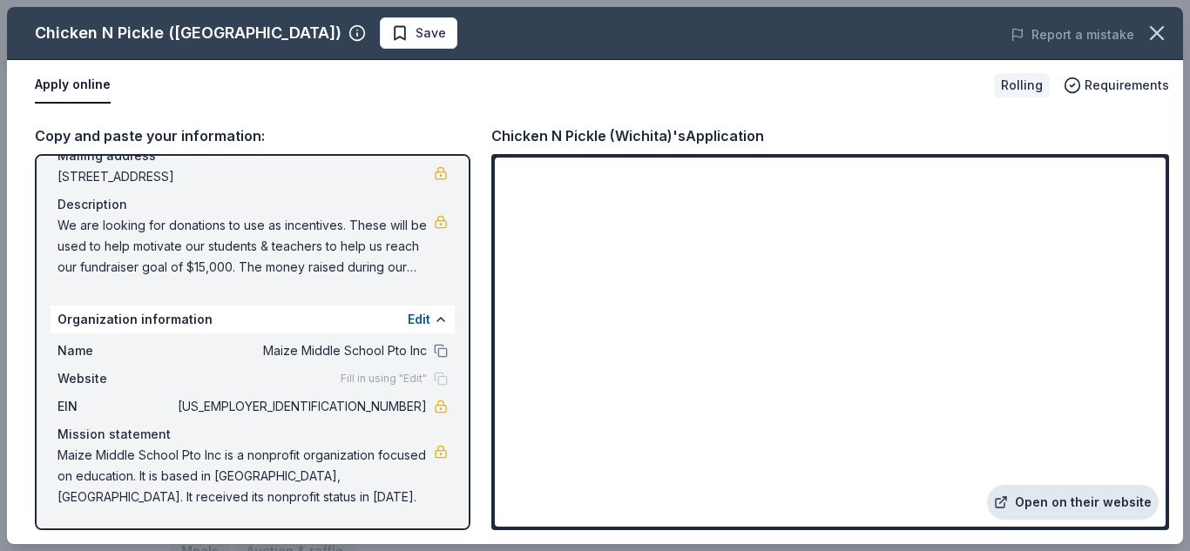
click at [1117, 500] on link "Open on their website" at bounding box center [1073, 502] width 172 height 35
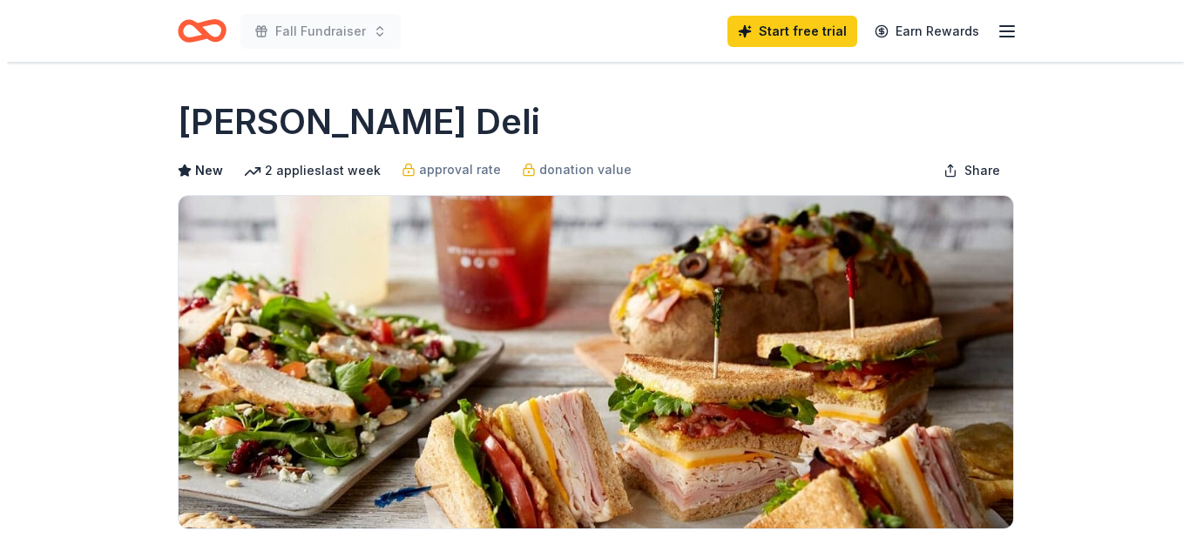
scroll to position [436, 0]
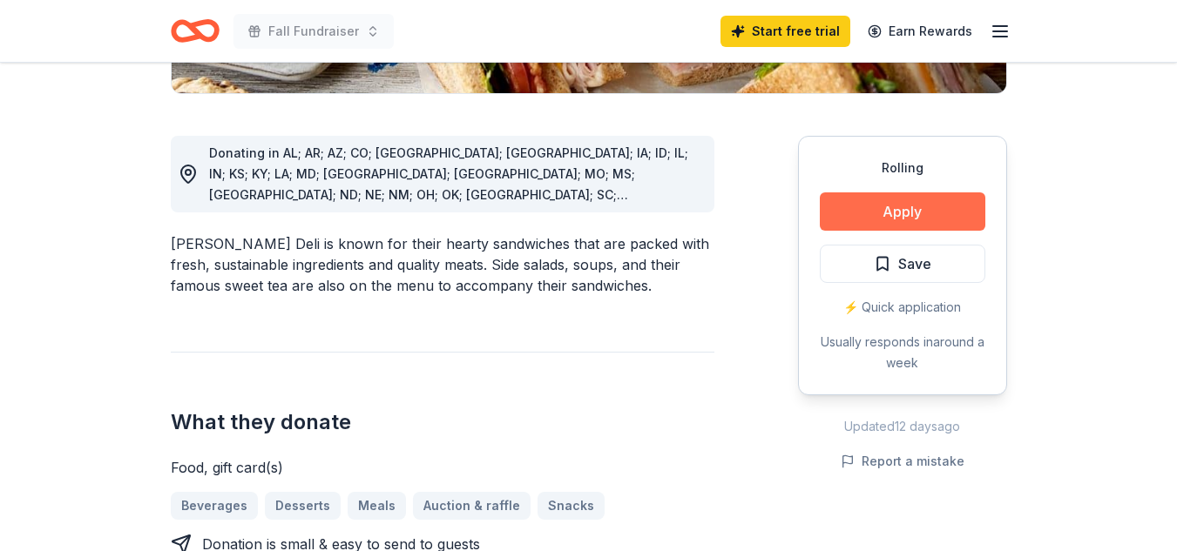
click at [950, 200] on button "Apply" at bounding box center [903, 212] width 166 height 38
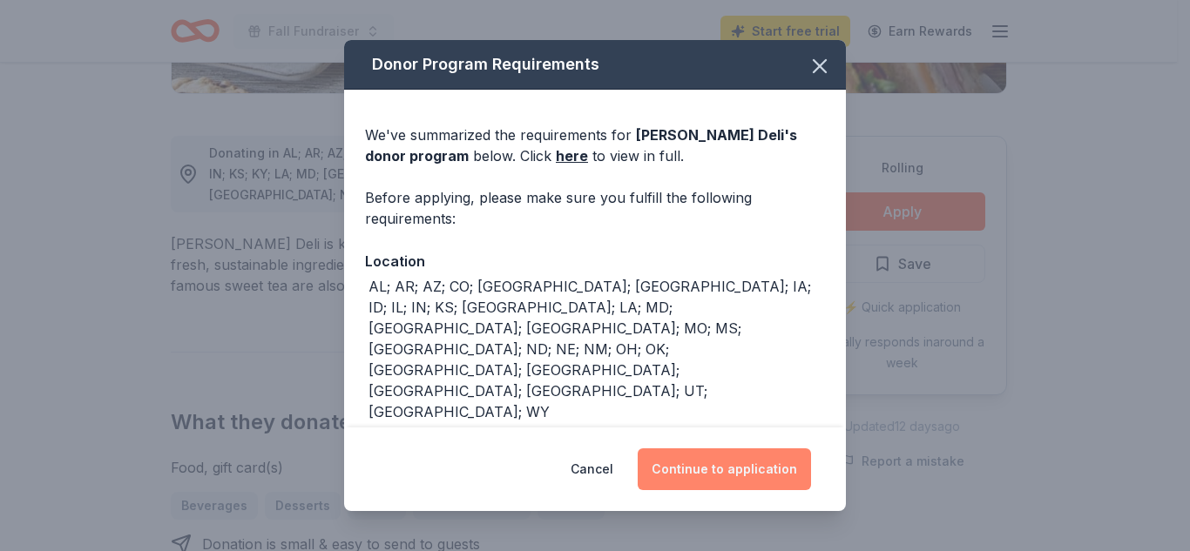
click at [732, 450] on button "Continue to application" at bounding box center [724, 470] width 173 height 42
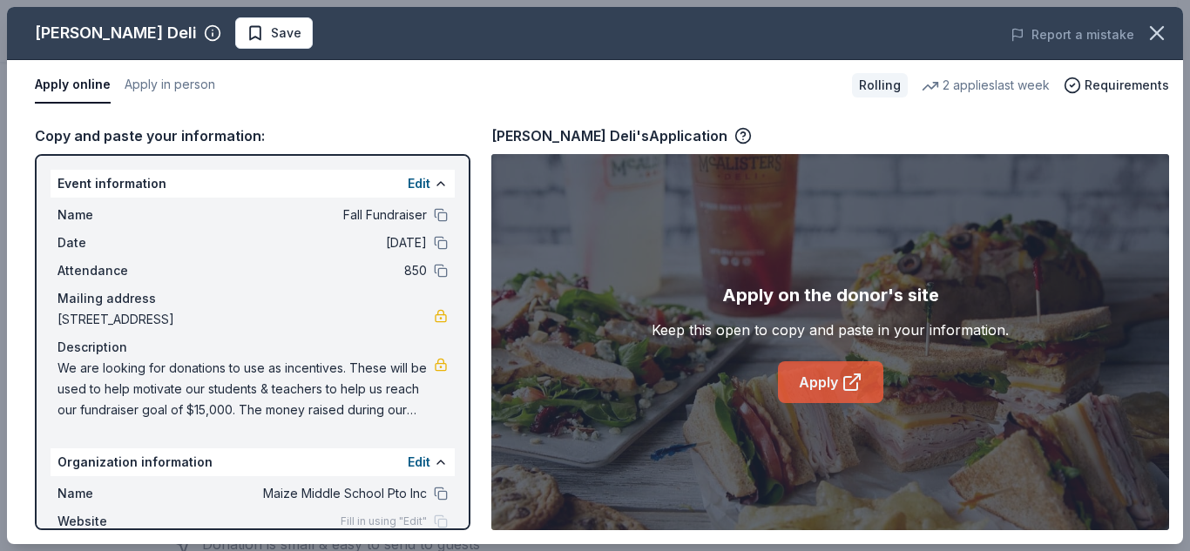
click at [851, 379] on icon at bounding box center [852, 382] width 21 height 21
click at [434, 212] on button at bounding box center [441, 215] width 14 height 14
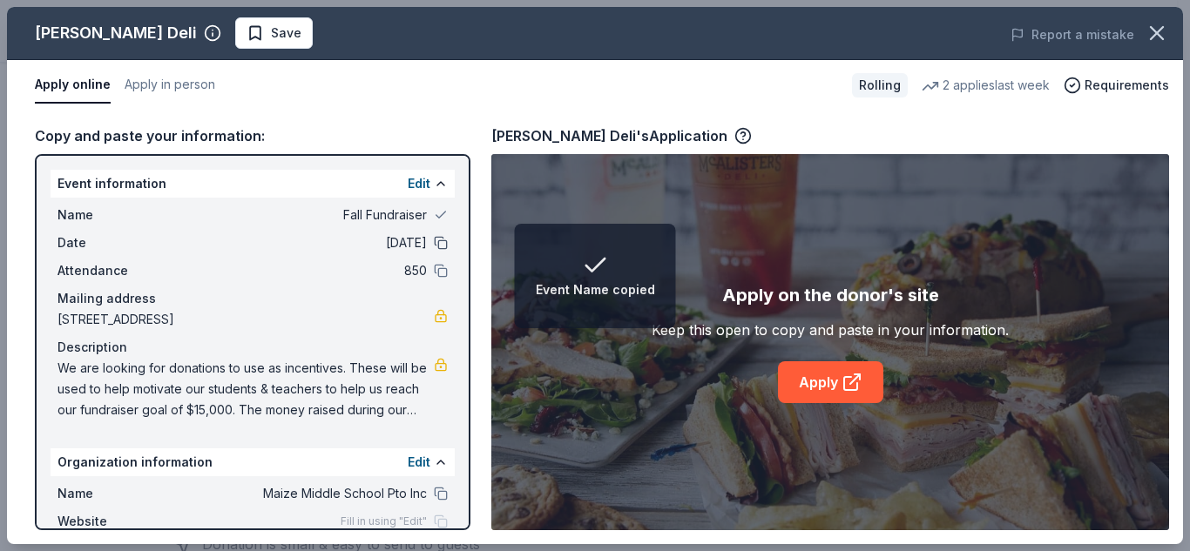
click at [434, 246] on button at bounding box center [441, 243] width 14 height 14
click at [434, 271] on button at bounding box center [441, 271] width 14 height 14
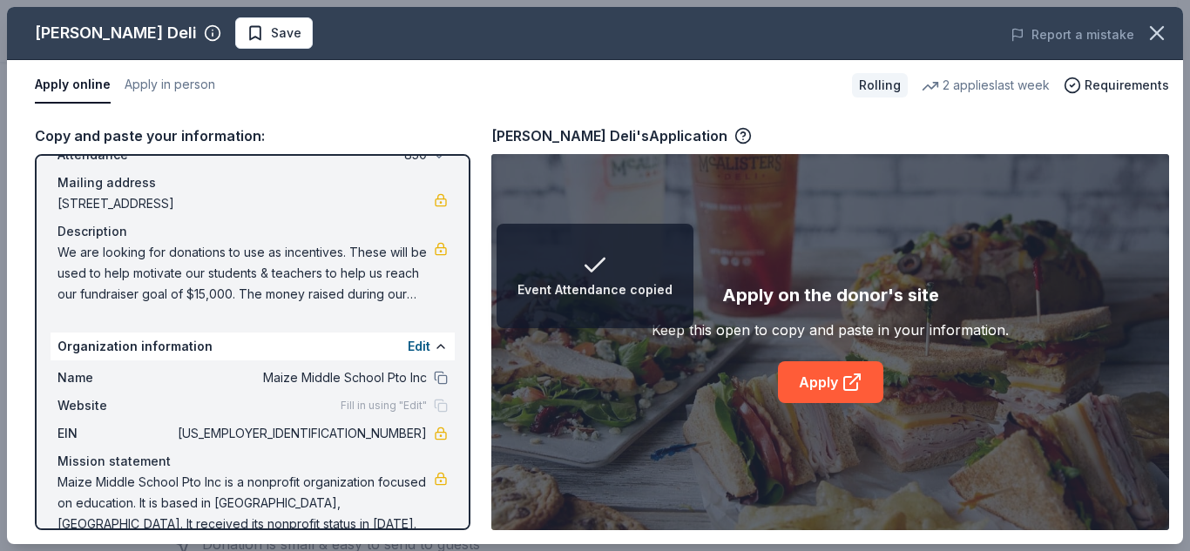
scroll to position [143, 0]
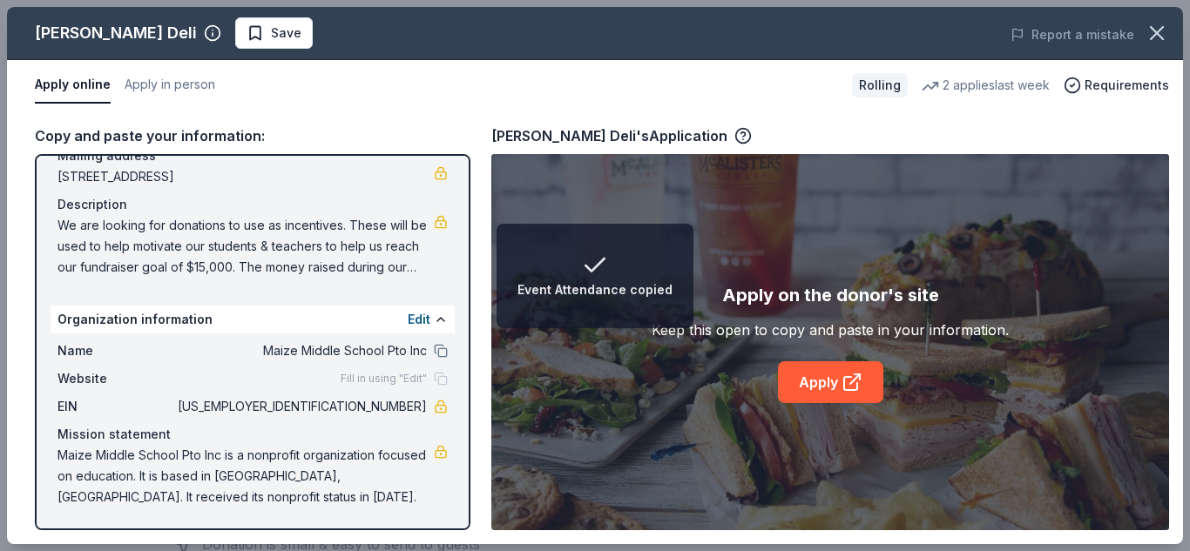
click at [440, 355] on div "Name Maize Middle School Pto Inc Website Fill in using "Edit" EIN [US_EMPLOYER_…" at bounding box center [253, 424] width 404 height 181
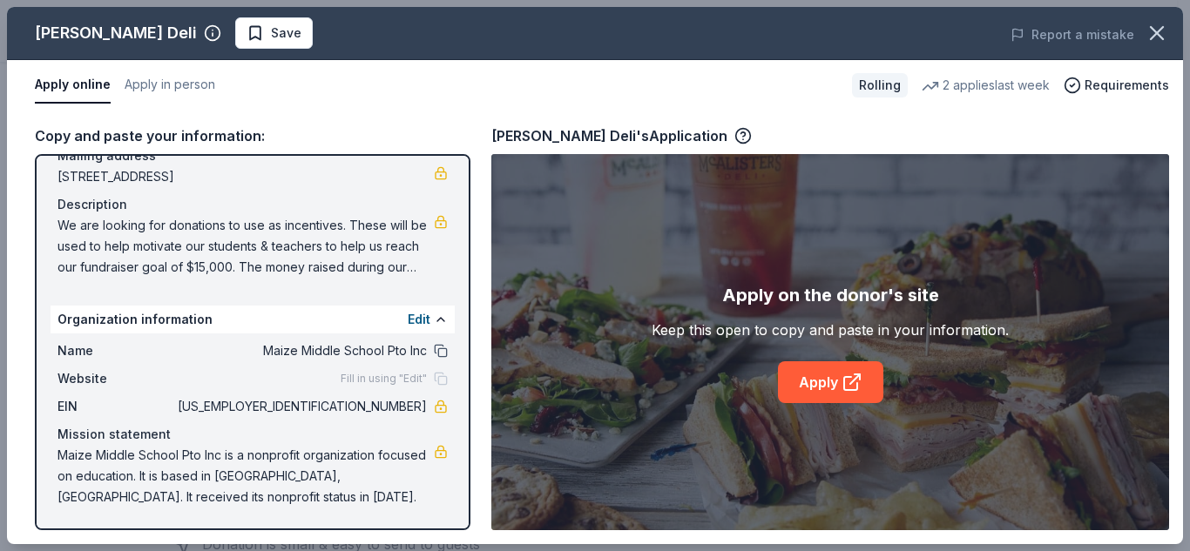
click at [434, 346] on button at bounding box center [441, 351] width 14 height 14
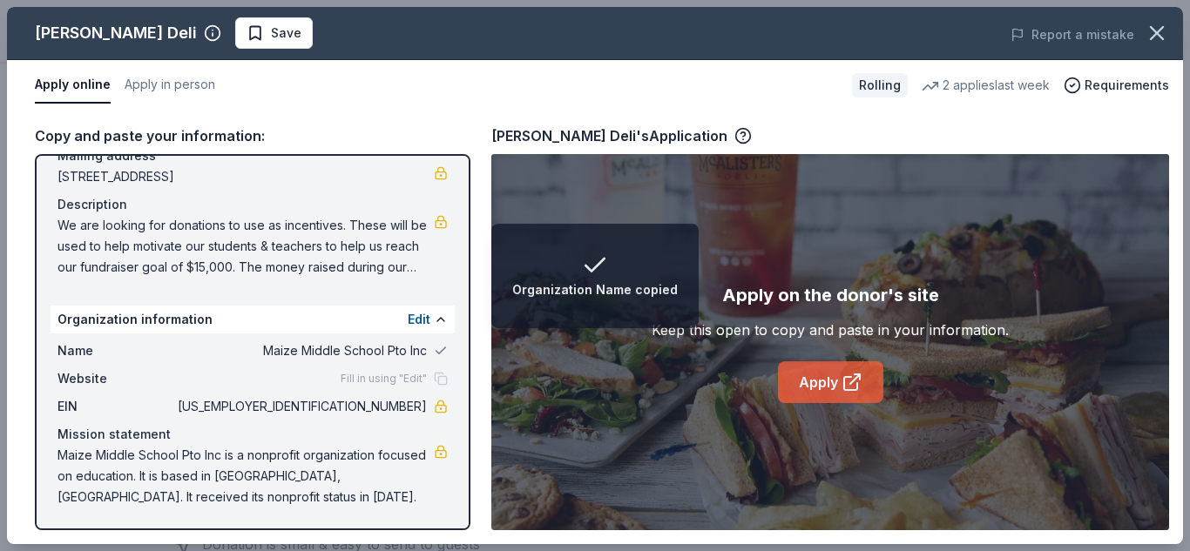
click at [794, 378] on link "Apply" at bounding box center [830, 383] width 105 height 42
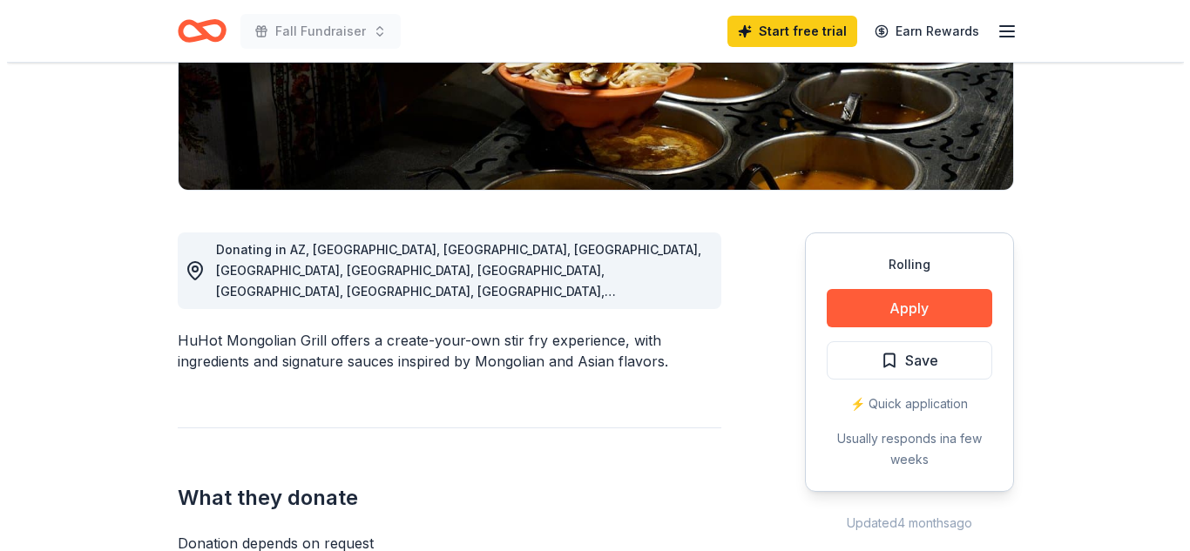
scroll to position [348, 0]
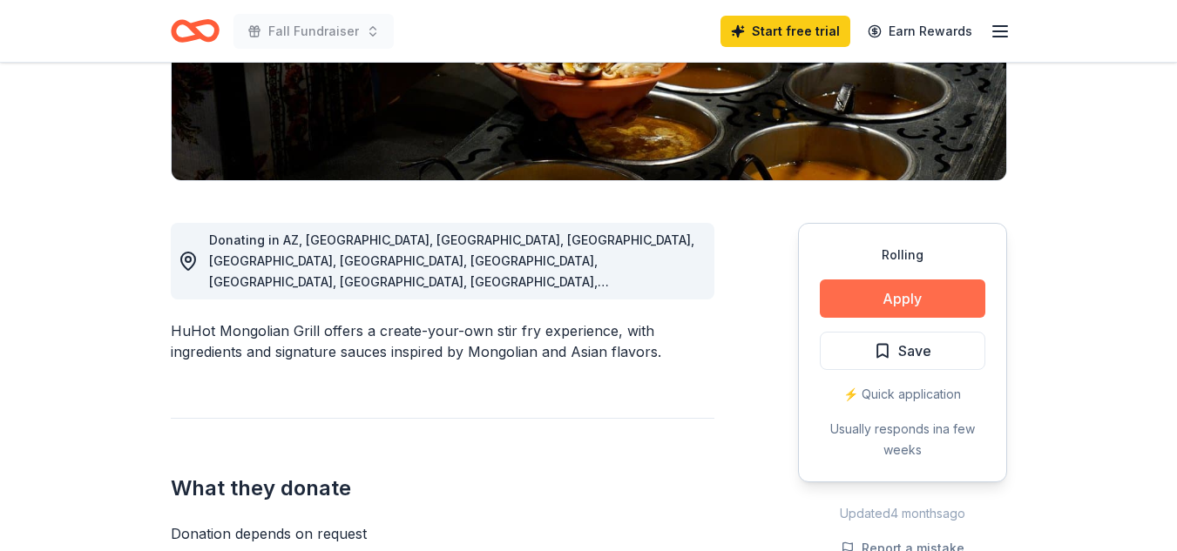
click at [932, 308] on button "Apply" at bounding box center [903, 299] width 166 height 38
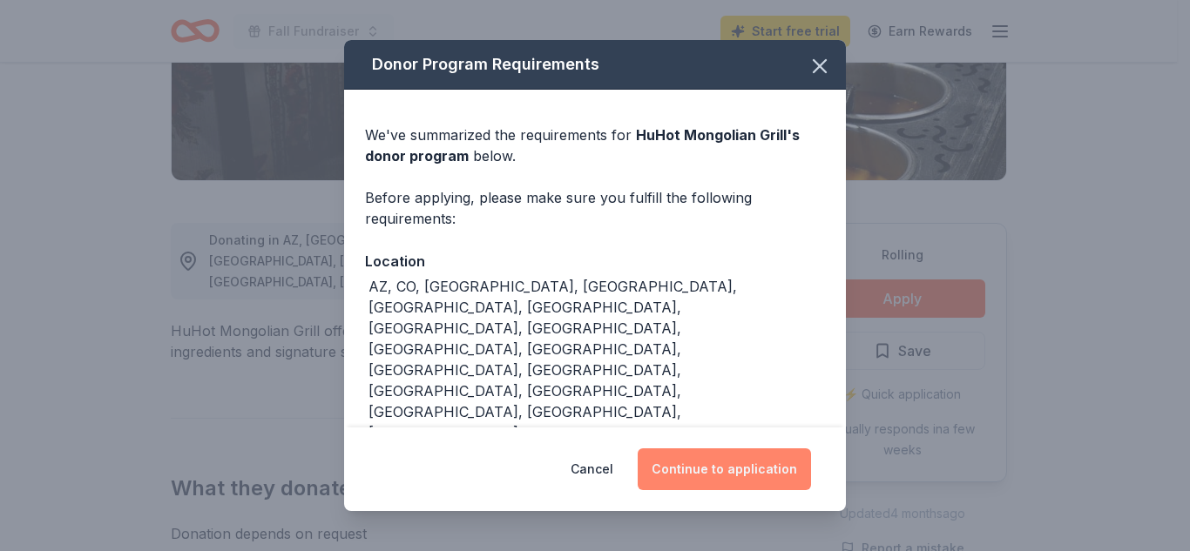
click at [685, 454] on button "Continue to application" at bounding box center [724, 470] width 173 height 42
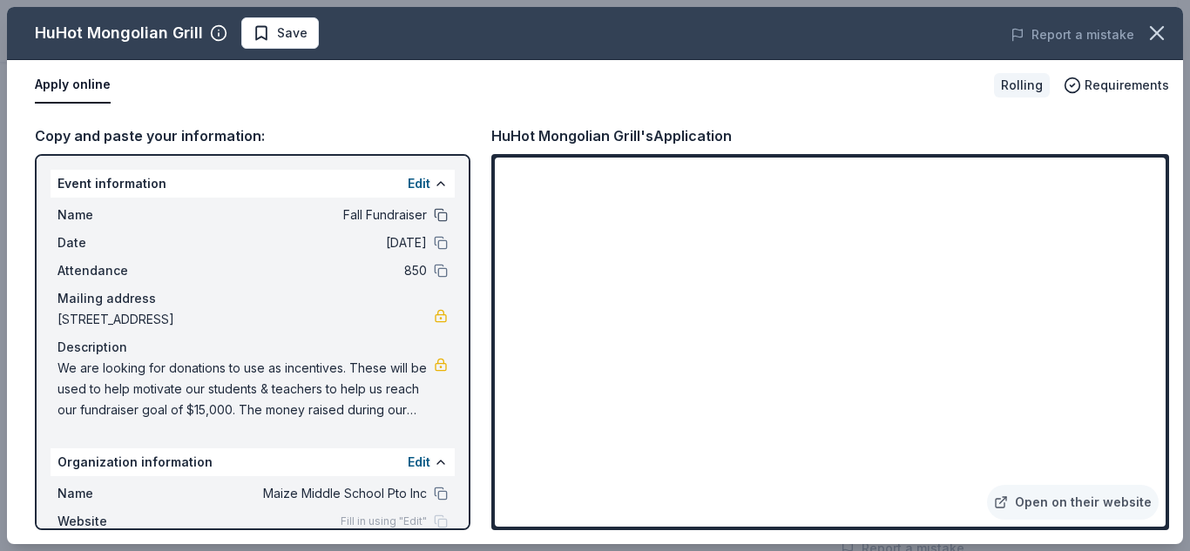
click at [434, 211] on button at bounding box center [441, 215] width 14 height 14
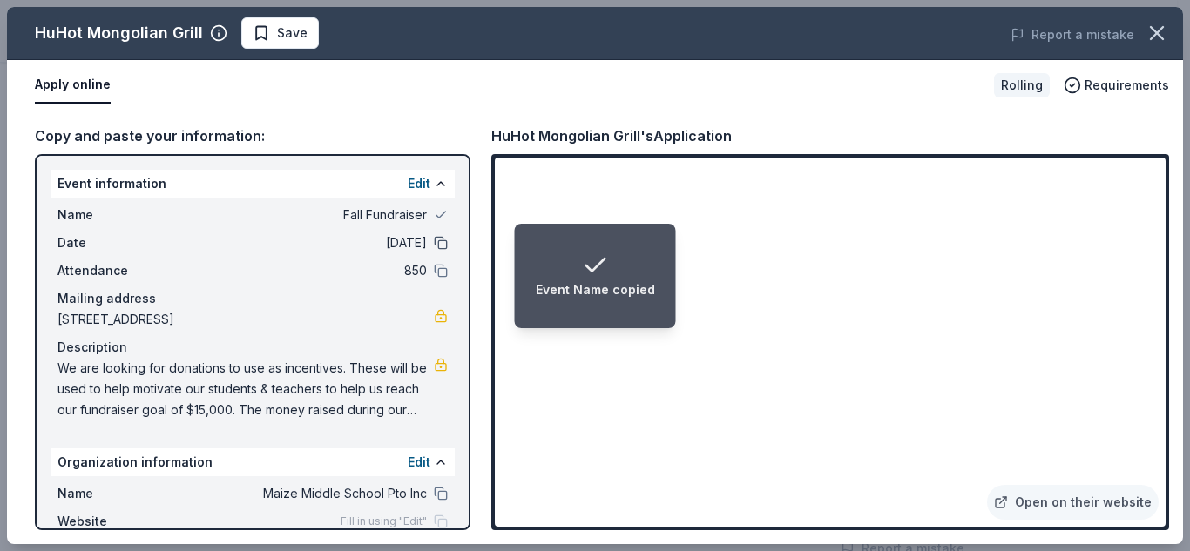
click at [434, 245] on button at bounding box center [441, 243] width 14 height 14
click at [434, 270] on button at bounding box center [441, 271] width 14 height 14
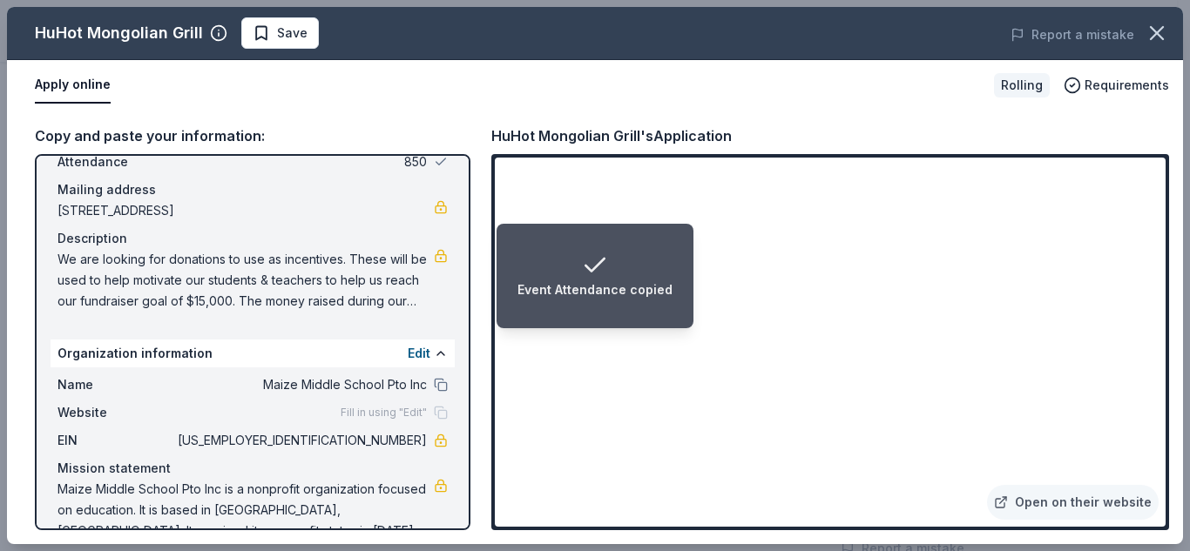
scroll to position [143, 0]
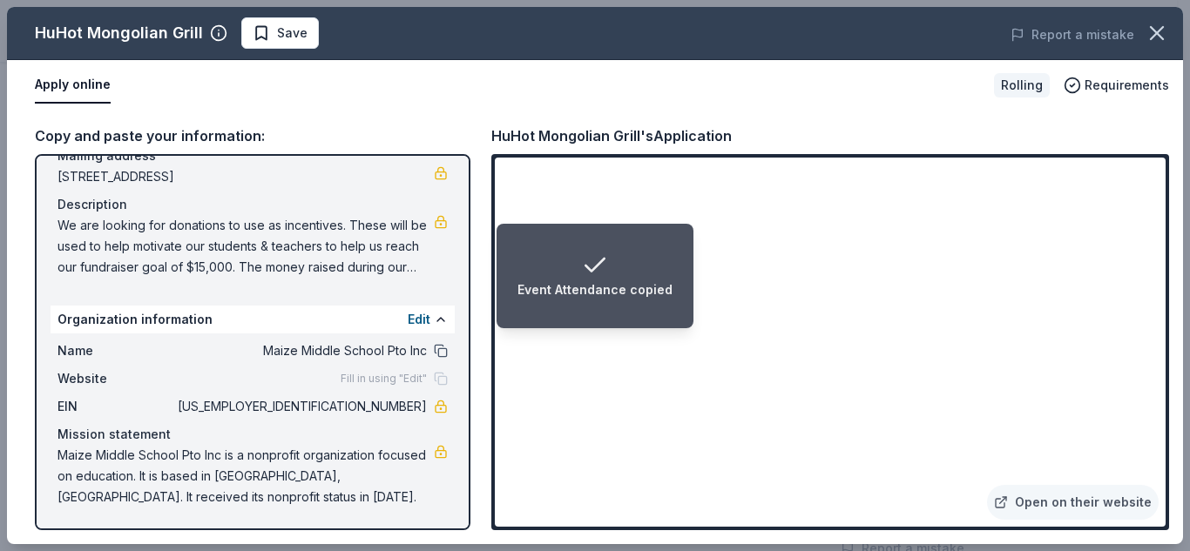
click at [434, 347] on button at bounding box center [441, 351] width 14 height 14
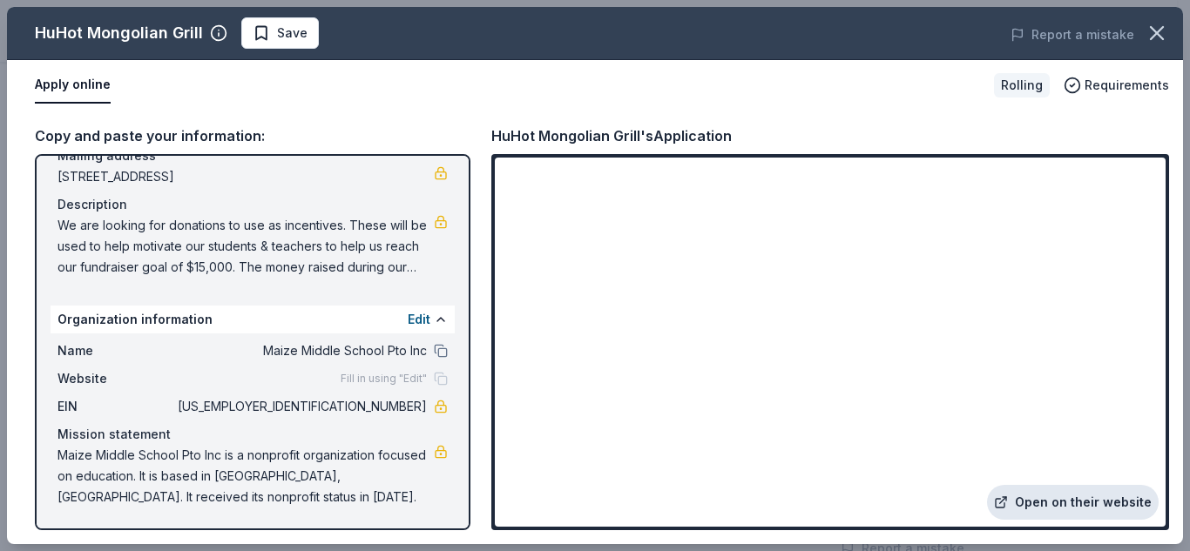
click at [1093, 496] on link "Open on their website" at bounding box center [1073, 502] width 172 height 35
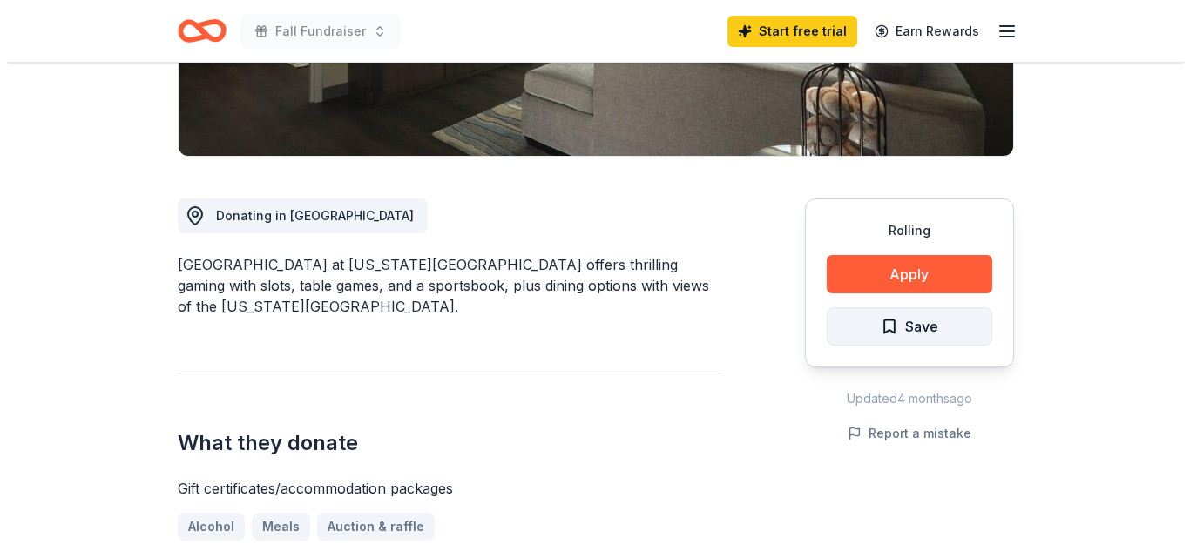
scroll to position [436, 0]
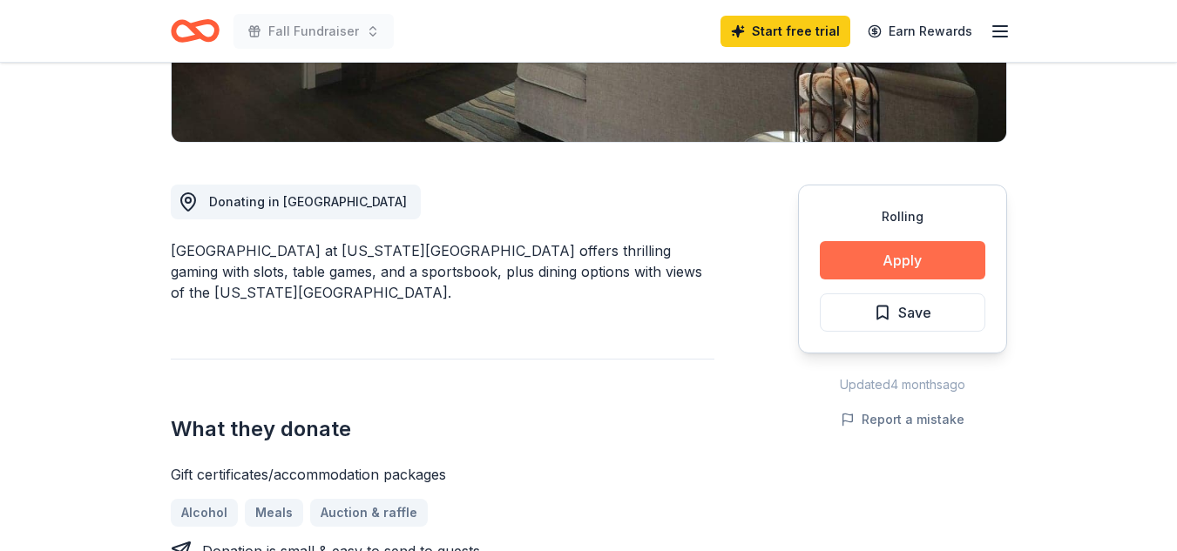
click at [855, 241] on button "Apply" at bounding box center [903, 260] width 166 height 38
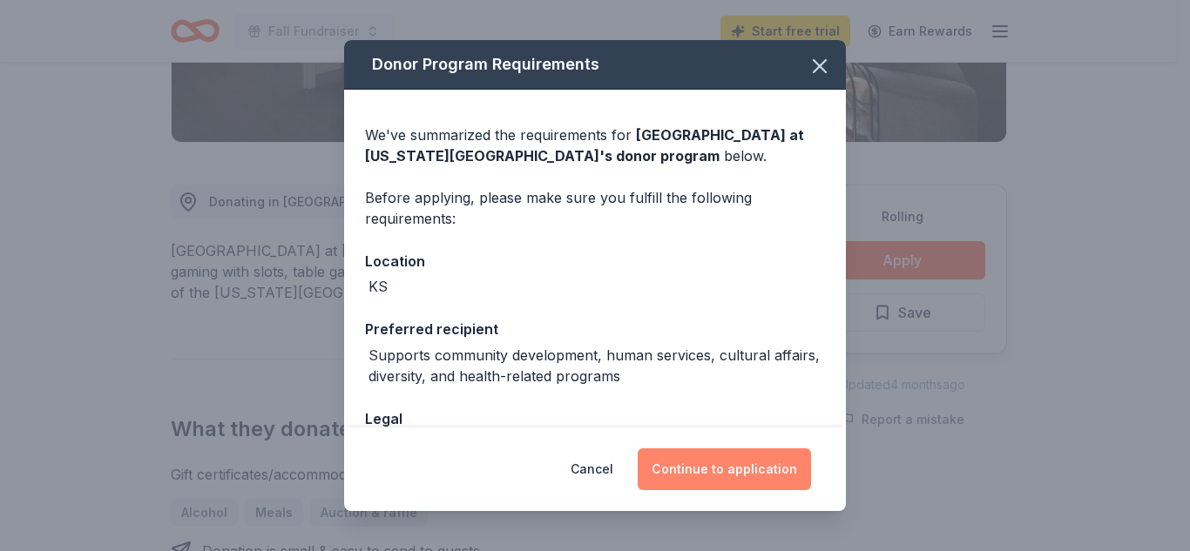
click at [714, 475] on button "Continue to application" at bounding box center [724, 470] width 173 height 42
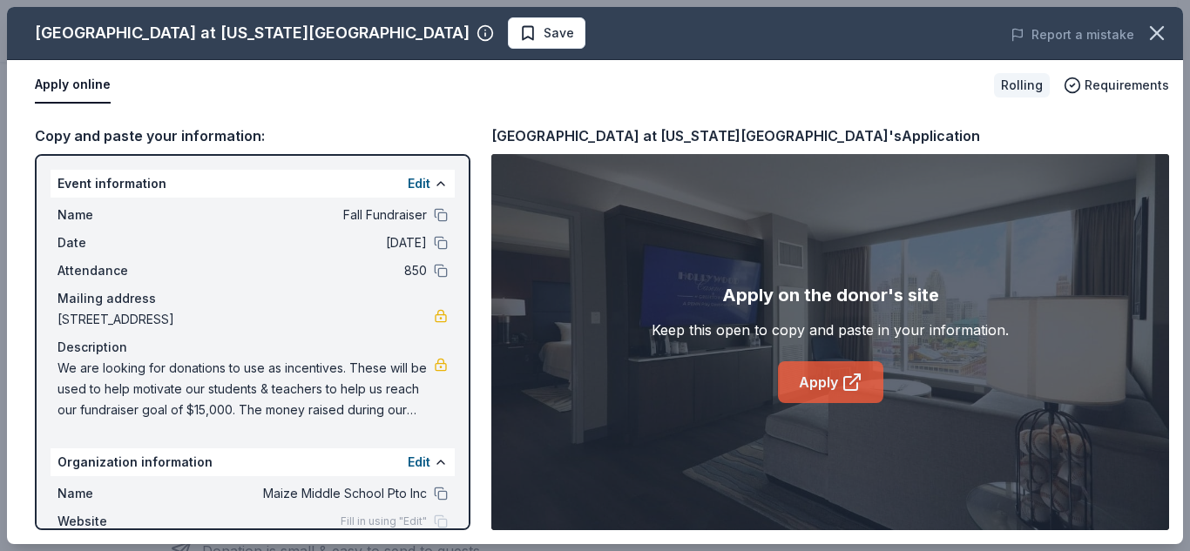
click at [812, 372] on link "Apply" at bounding box center [830, 383] width 105 height 42
click at [811, 389] on link "Apply" at bounding box center [830, 383] width 105 height 42
